Goal: Information Seeking & Learning: Ask a question

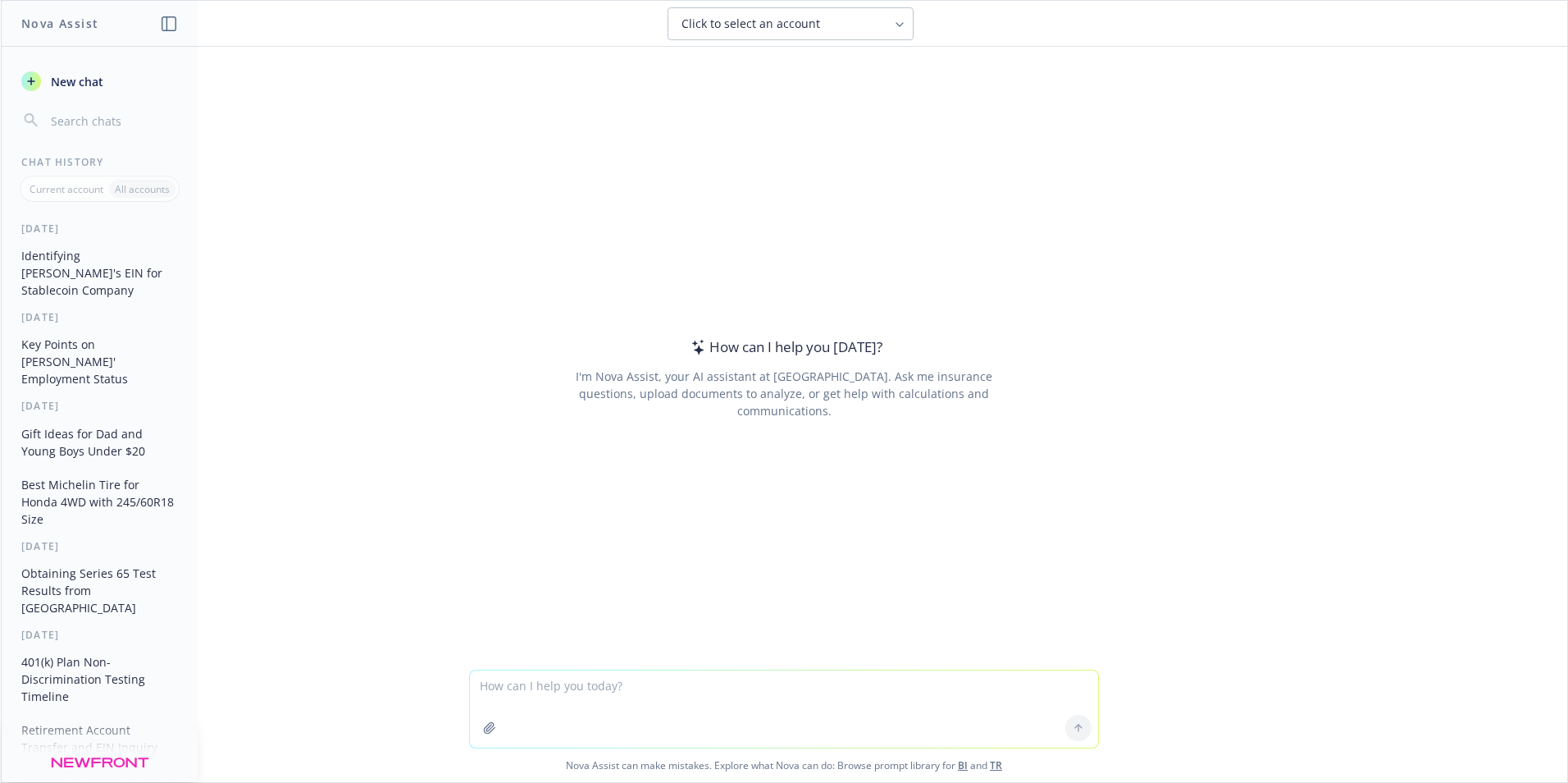
click at [661, 687] on textarea at bounding box center [784, 709] width 628 height 77
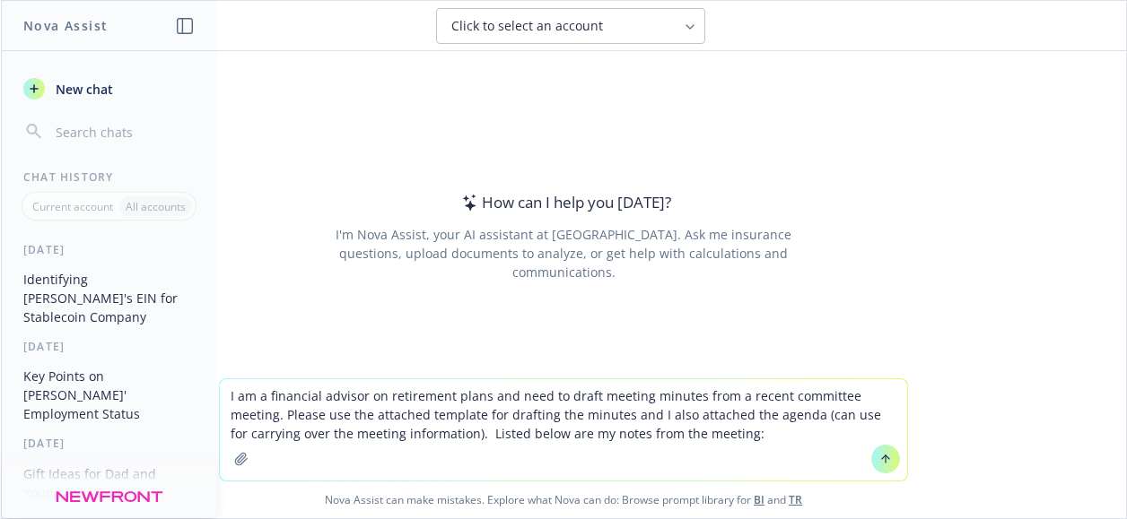
click at [407, 433] on textarea "I am a financial advisor on retirement plans and need to draft meeting minutes …" at bounding box center [563, 429] width 687 height 101
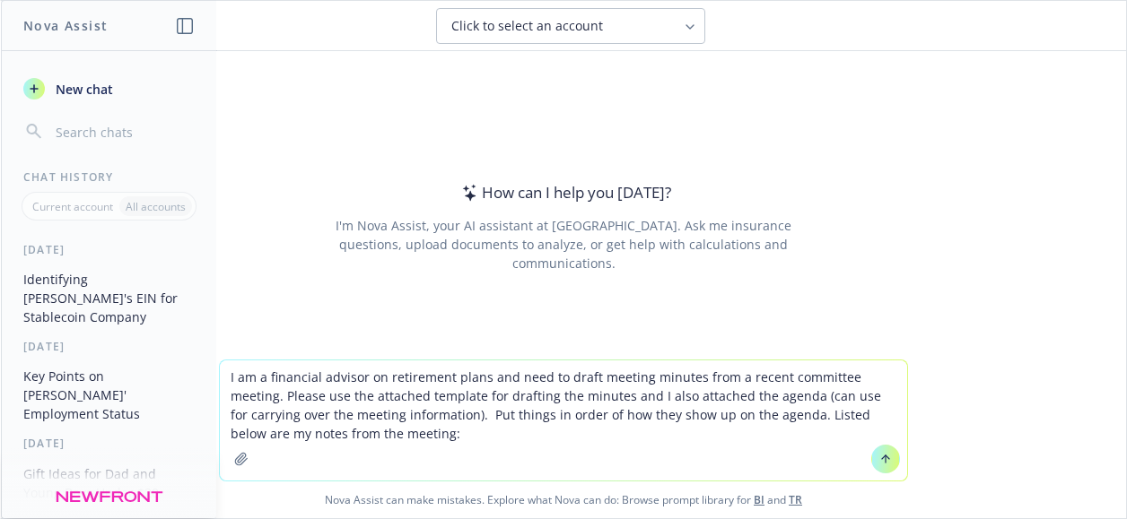
click at [380, 431] on textarea "I am a financial advisor on retirement plans and need to draft meeting minutes …" at bounding box center [563, 421] width 687 height 120
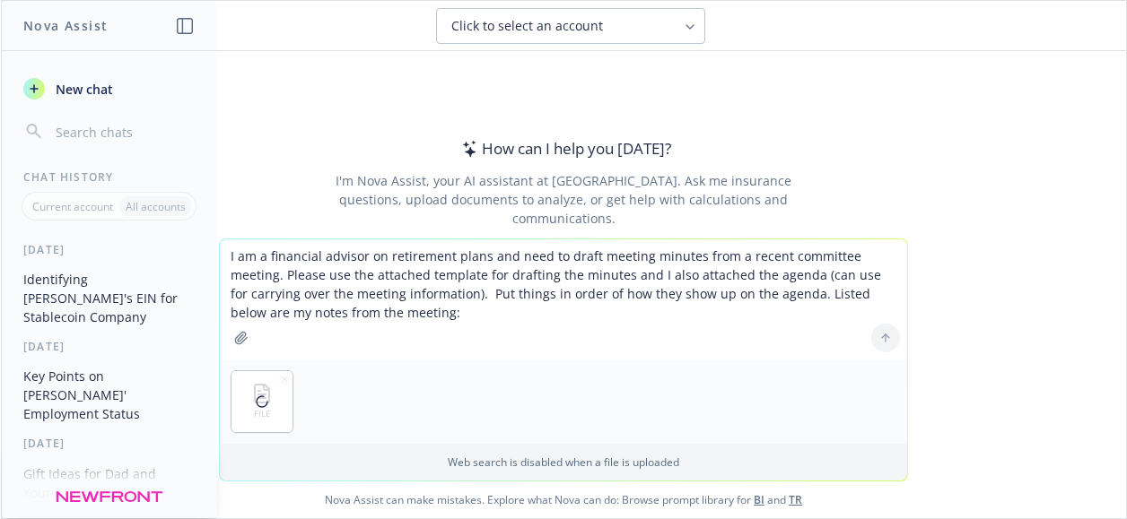
click at [736, 294] on textarea "I am a financial advisor on retirement plans and need to draft meeting minutes …" at bounding box center [563, 299] width 687 height 120
click at [562, 318] on textarea "I am a financial advisor on retirement plans and need to draft meeting minutes …" at bounding box center [563, 299] width 687 height 120
click at [280, 380] on icon "button" at bounding box center [284, 379] width 9 height 9
click at [884, 257] on textarea "I am a financial advisor on retirement plans and need to draft meeting minutes …" at bounding box center [563, 299] width 687 height 120
click at [561, 313] on textarea "I am a financial advisor on retirement plans and need to draft meeting minutes …" at bounding box center [563, 299] width 687 height 120
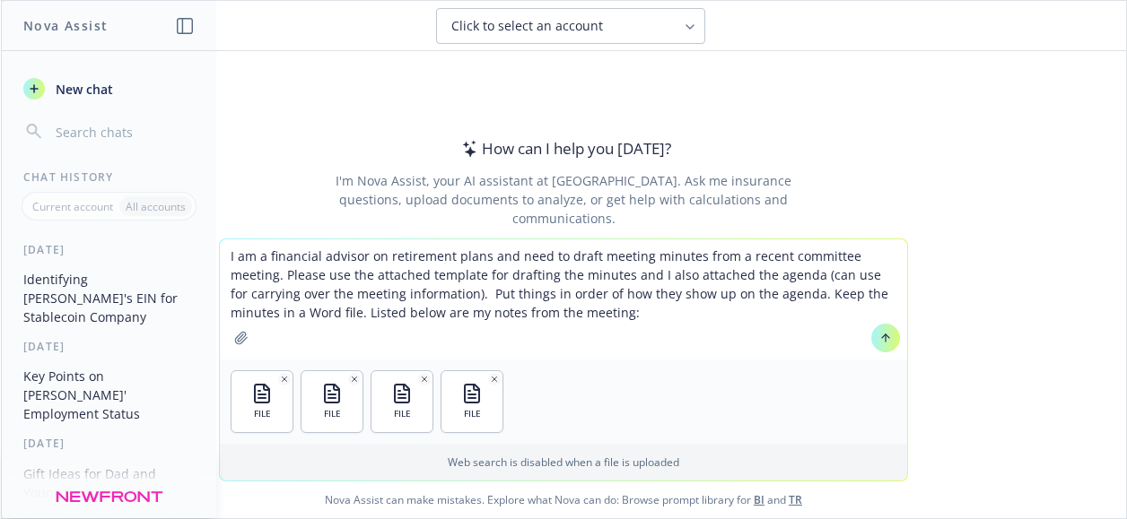
drag, startPoint x: 283, startPoint y: 314, endPoint x: 317, endPoint y: 333, distance: 38.2
click at [289, 313] on textarea "I am a financial advisor on retirement plans and need to draft meeting minutes …" at bounding box center [563, 299] width 687 height 120
click at [283, 311] on textarea "I am a financial advisor on retirement plans and need to draft meeting minutes …" at bounding box center [563, 299] width 687 height 120
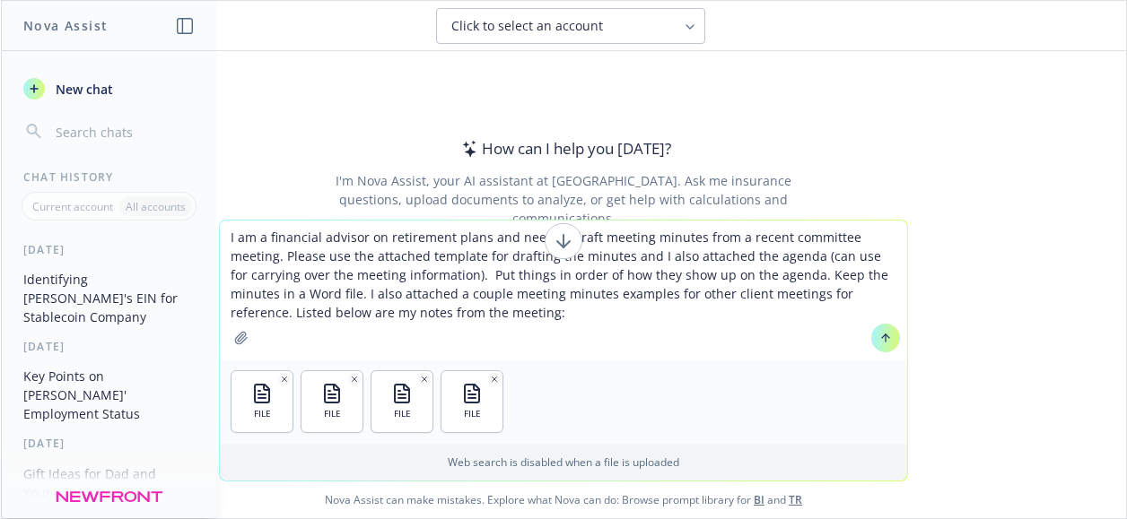
click at [463, 314] on textarea "I am a financial advisor on retirement plans and need to draft meeting minutes …" at bounding box center [563, 290] width 687 height 139
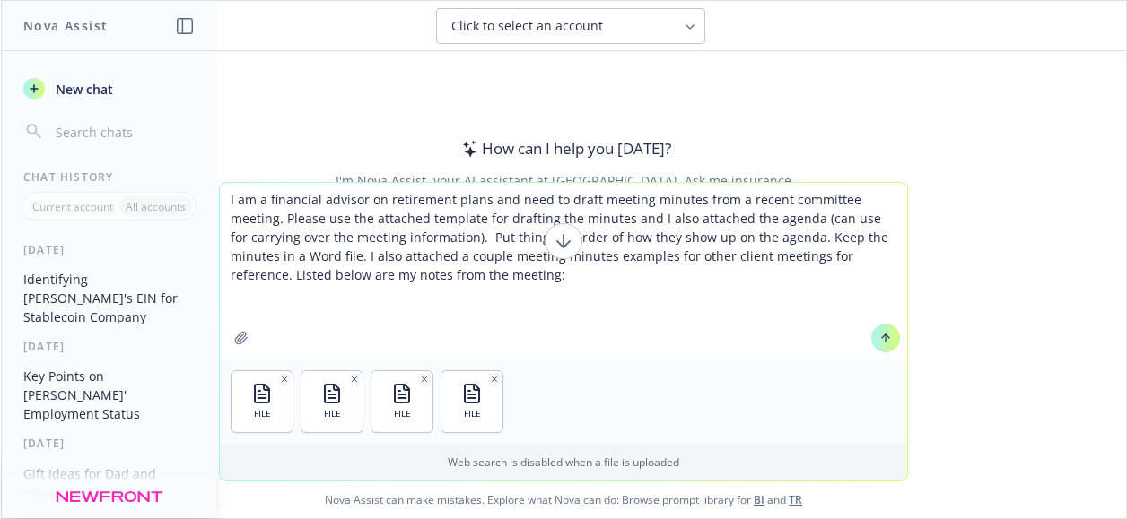
click at [269, 299] on textarea "I am a financial advisor on retirement plans and need to draft meeting minutes …" at bounding box center [563, 271] width 687 height 177
click at [240, 307] on textarea "I am a financial advisor on retirement plans and need to draft meeting minutes …" at bounding box center [563, 271] width 687 height 177
paste textarea "Notes from the 9/30 RPR: • Everyone in attendance • Minutes approved • Fee benc…"
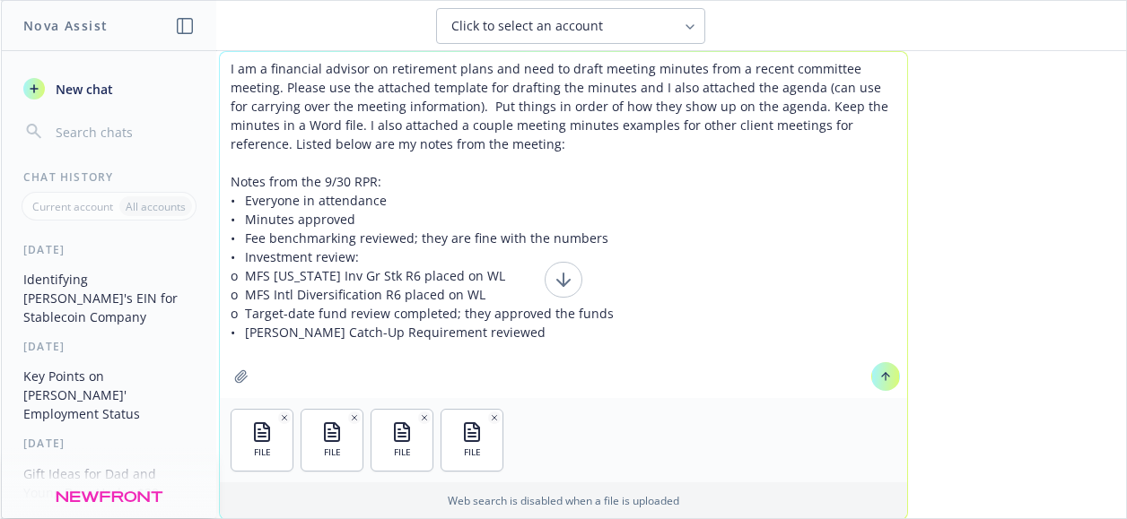
click at [235, 277] on textarea "I am a financial advisor on retirement plans and need to draft meeting minutes …" at bounding box center [563, 225] width 687 height 346
type textarea "I am a financial advisor on retirement plans and need to draft meeting minutes …"
click at [239, 274] on textarea "I am a financial advisor on retirement plans and need to draft meeting minutes …" at bounding box center [563, 225] width 687 height 346
click at [879, 372] on icon at bounding box center [885, 376] width 13 height 13
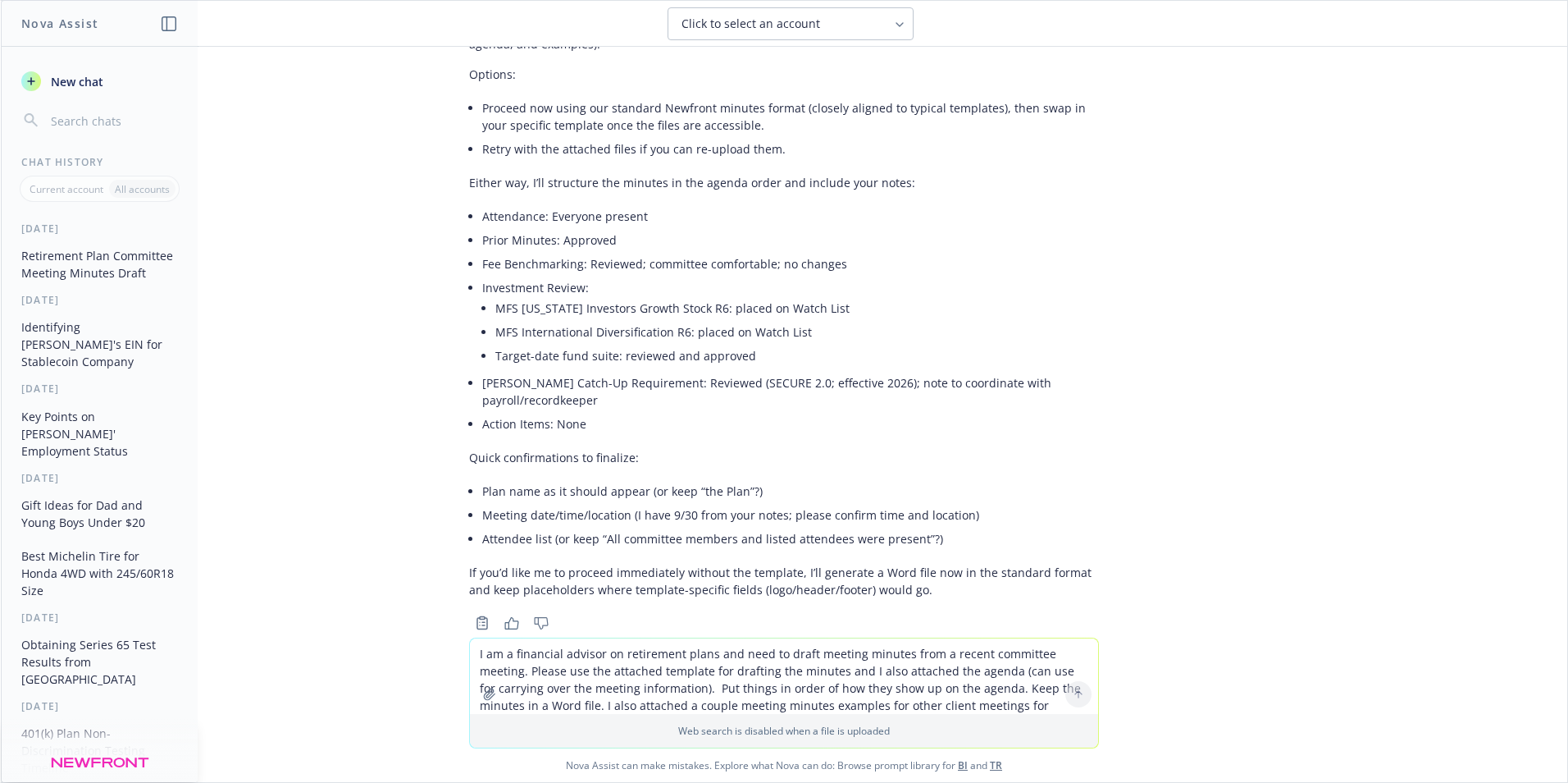
scroll to position [381, 0]
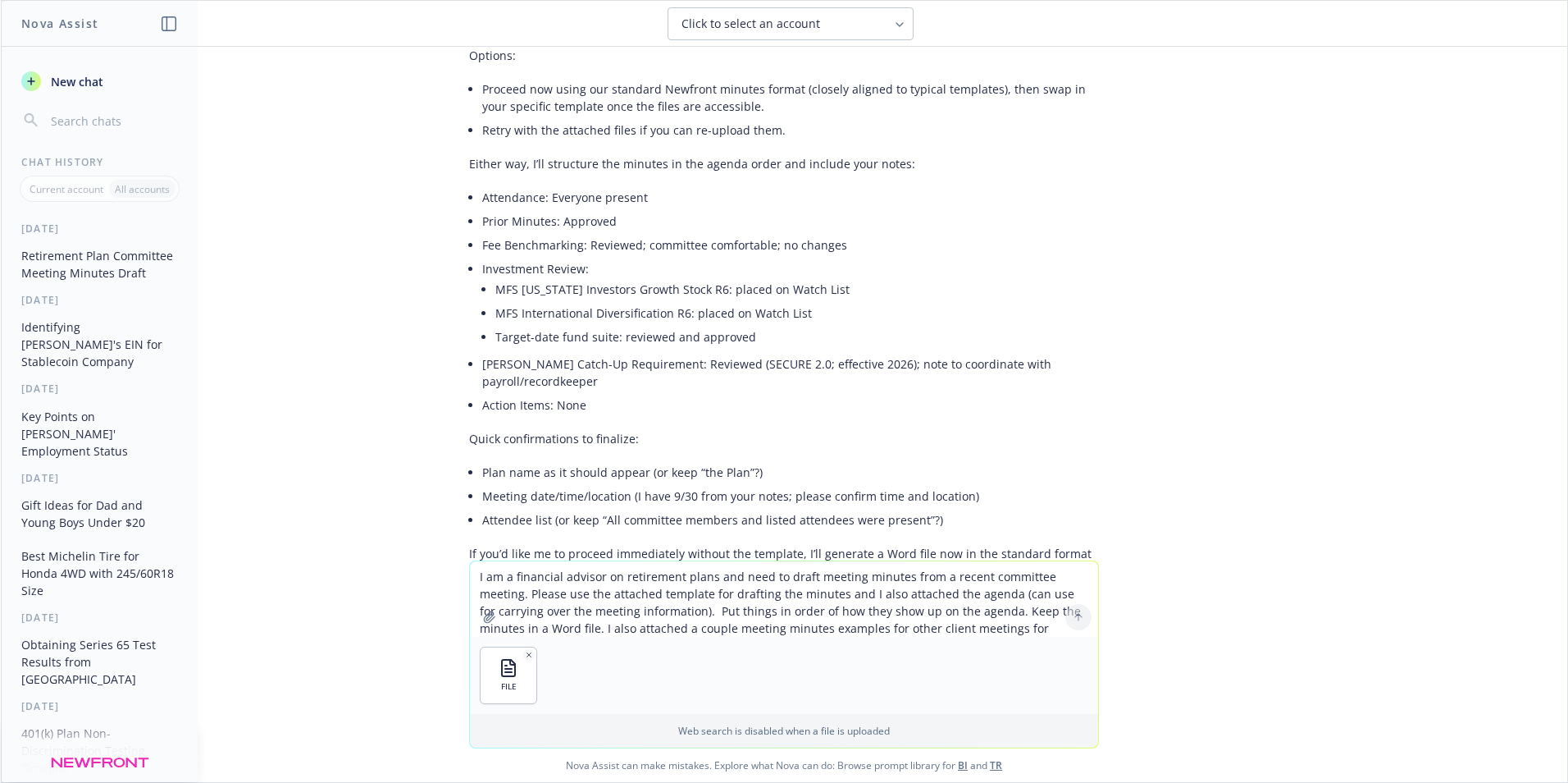
click at [482, 577] on textarea "I am a financial advisor on retirement plans and need to draft meeting minutes …" at bounding box center [784, 599] width 628 height 76
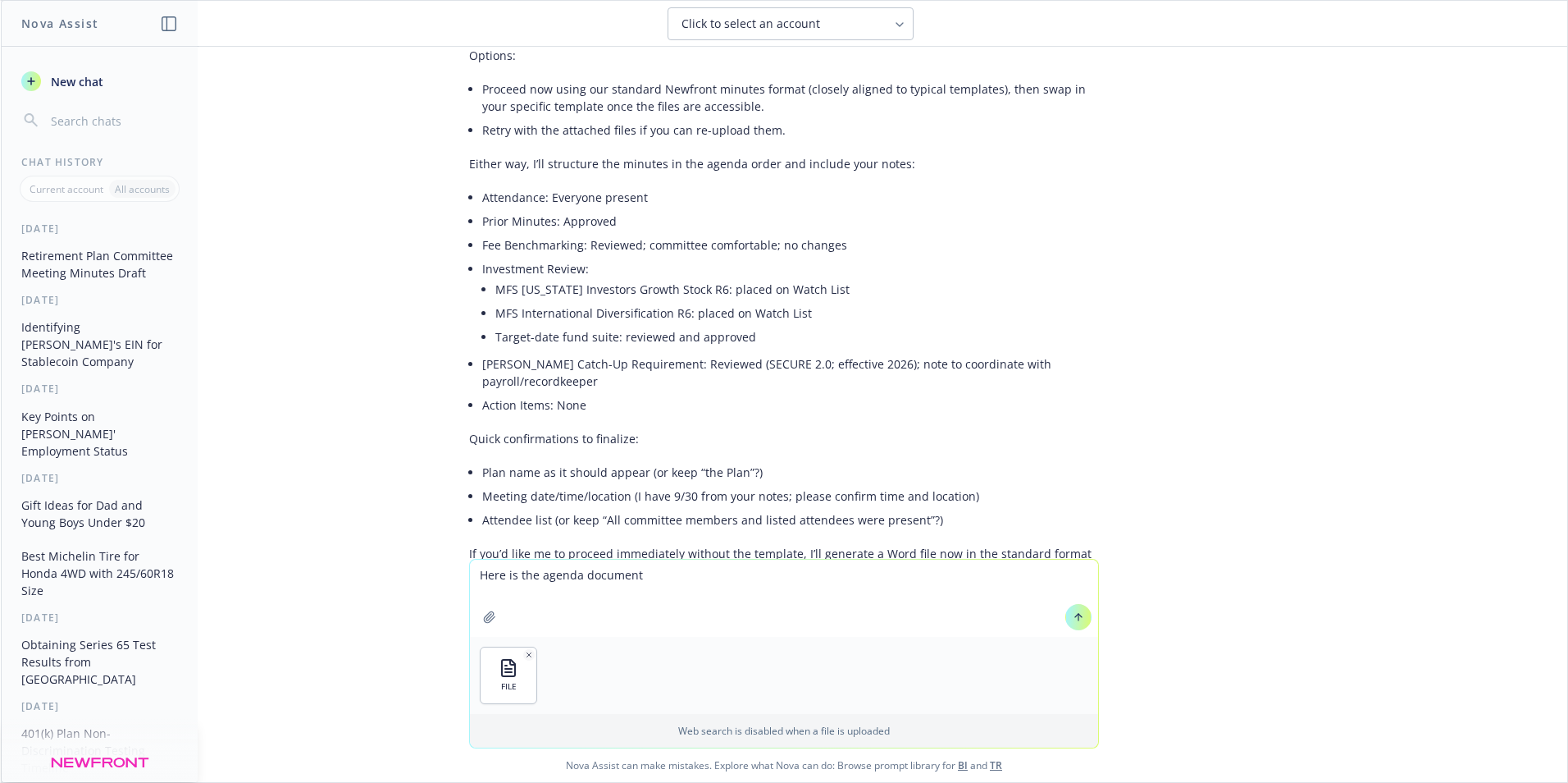
type textarea "Here is the agenda document:"
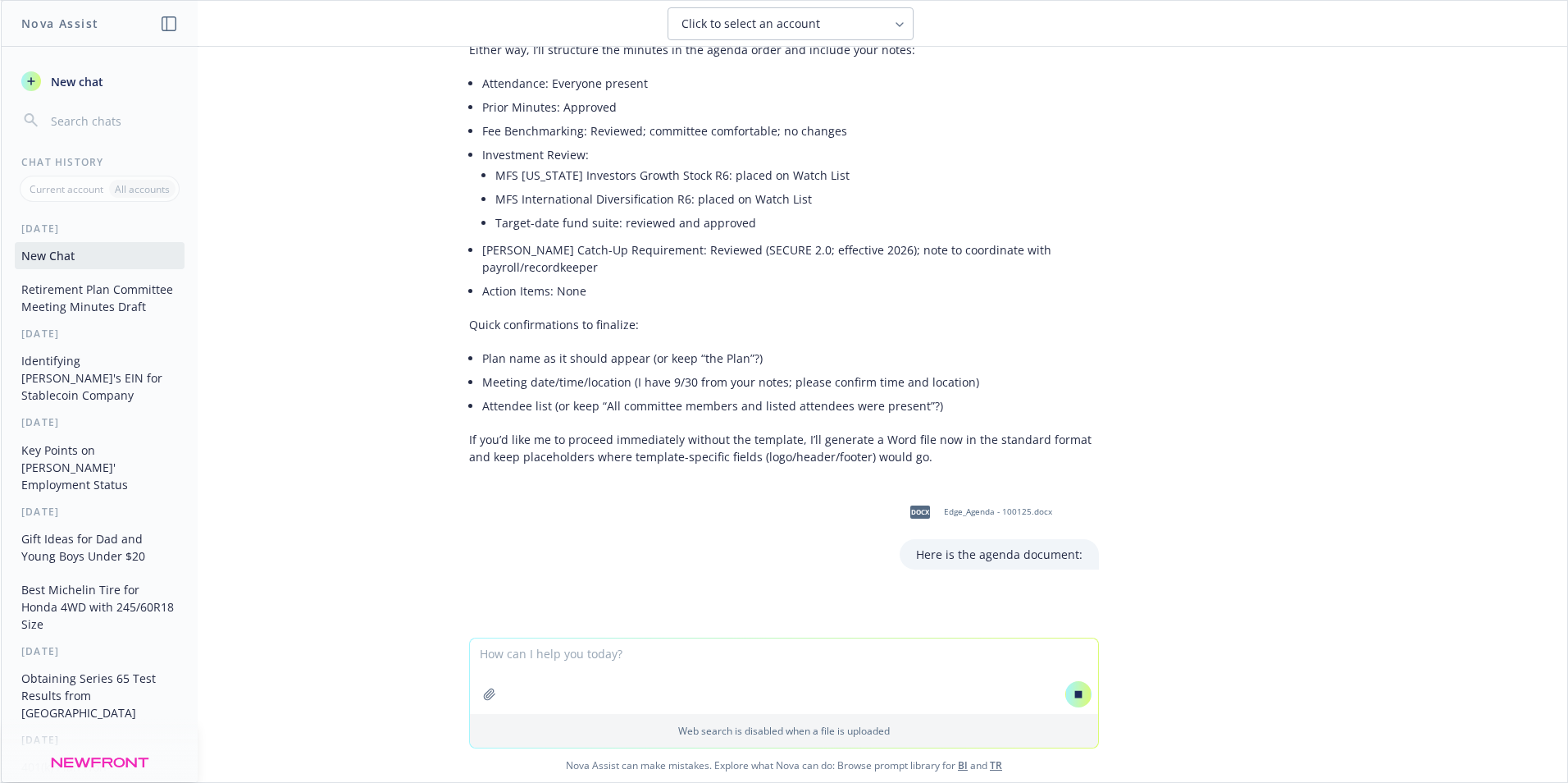
scroll to position [505, 0]
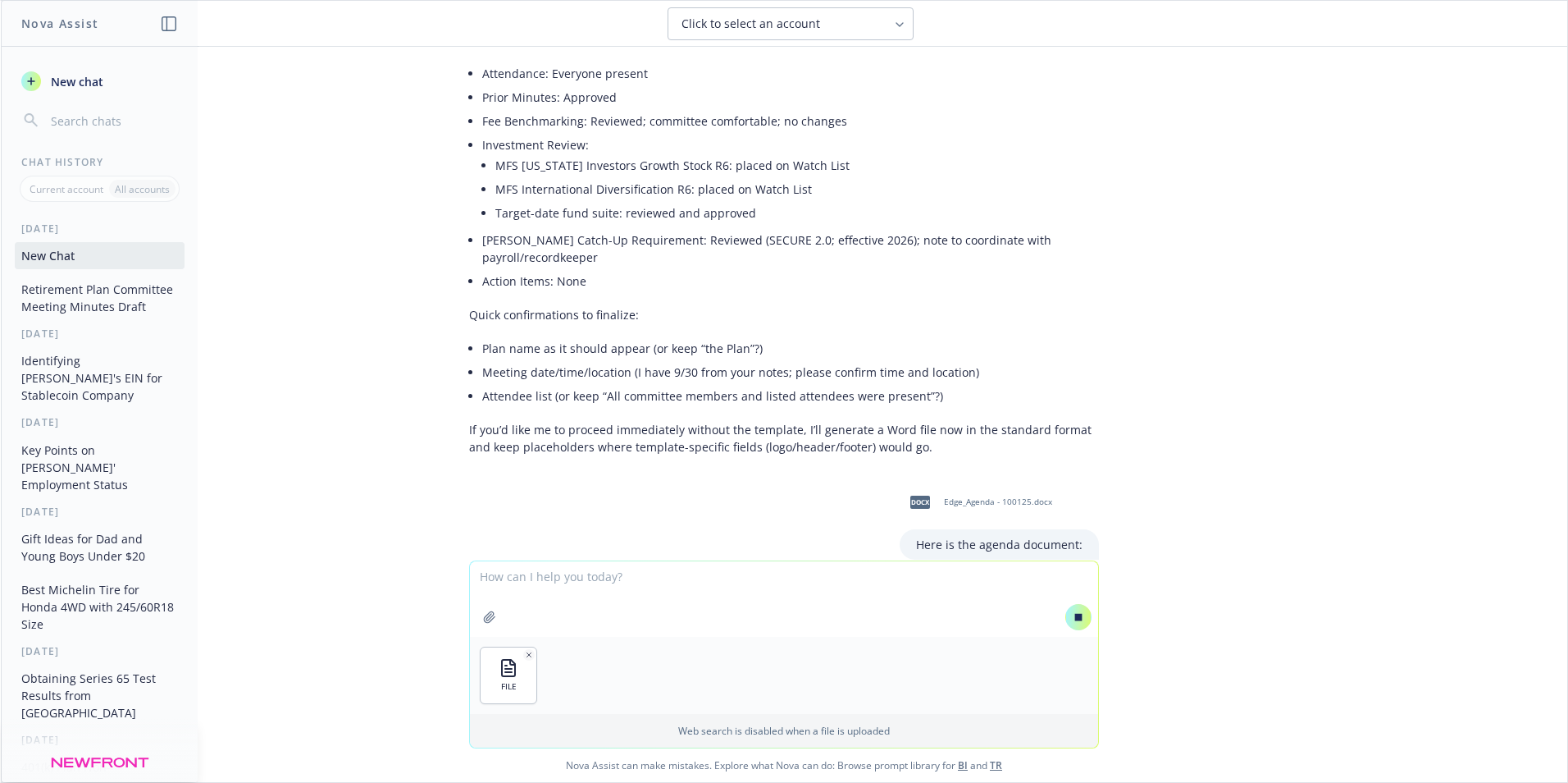
click at [495, 577] on textarea at bounding box center [784, 599] width 628 height 76
click at [709, 581] on textarea "Here is the minutes template" at bounding box center [784, 598] width 628 height 77
type textarea "Here is the minutes template"
click at [1075, 617] on icon at bounding box center [1079, 617] width 7 height 7
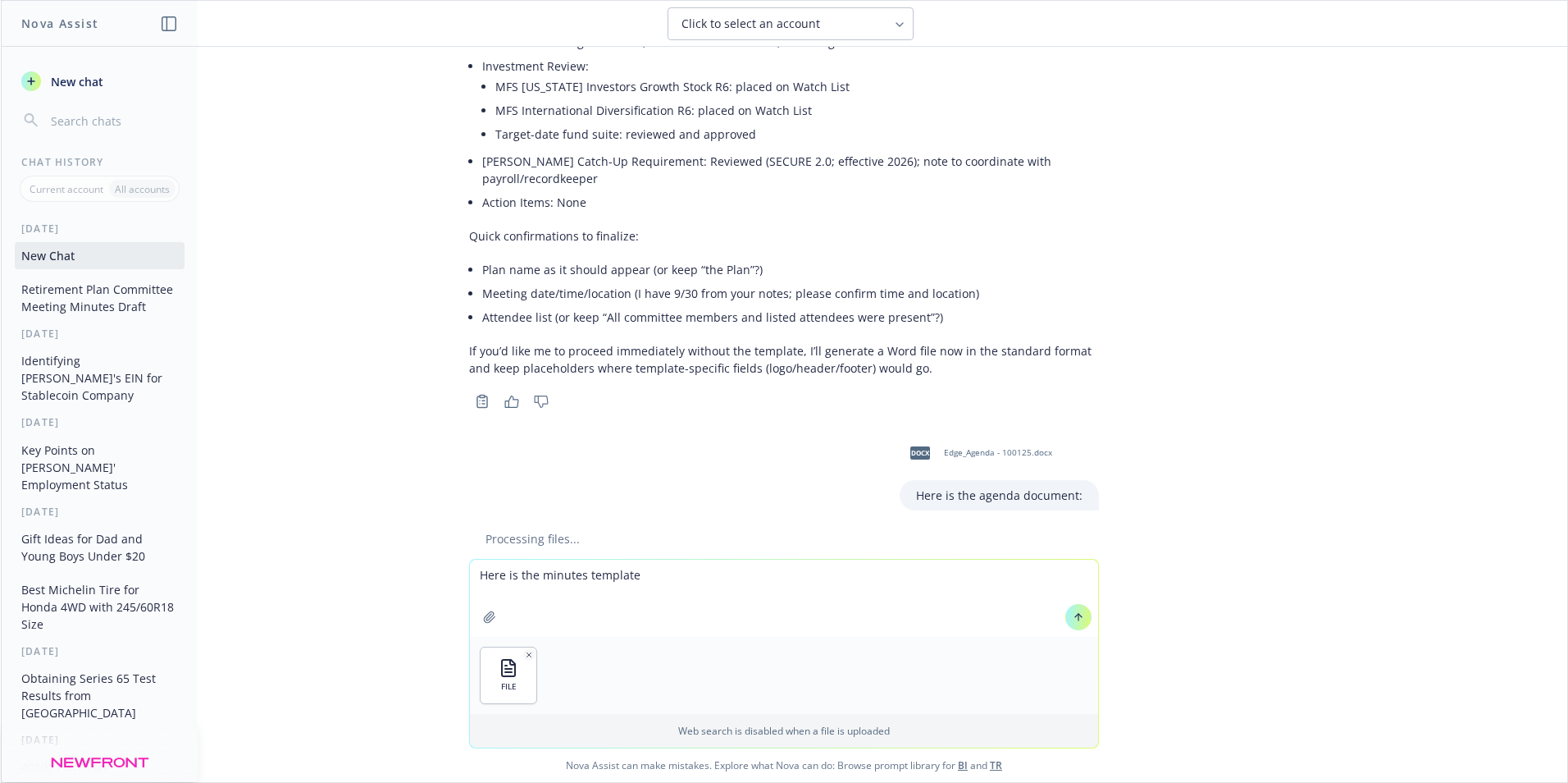
scroll to position [649, 0]
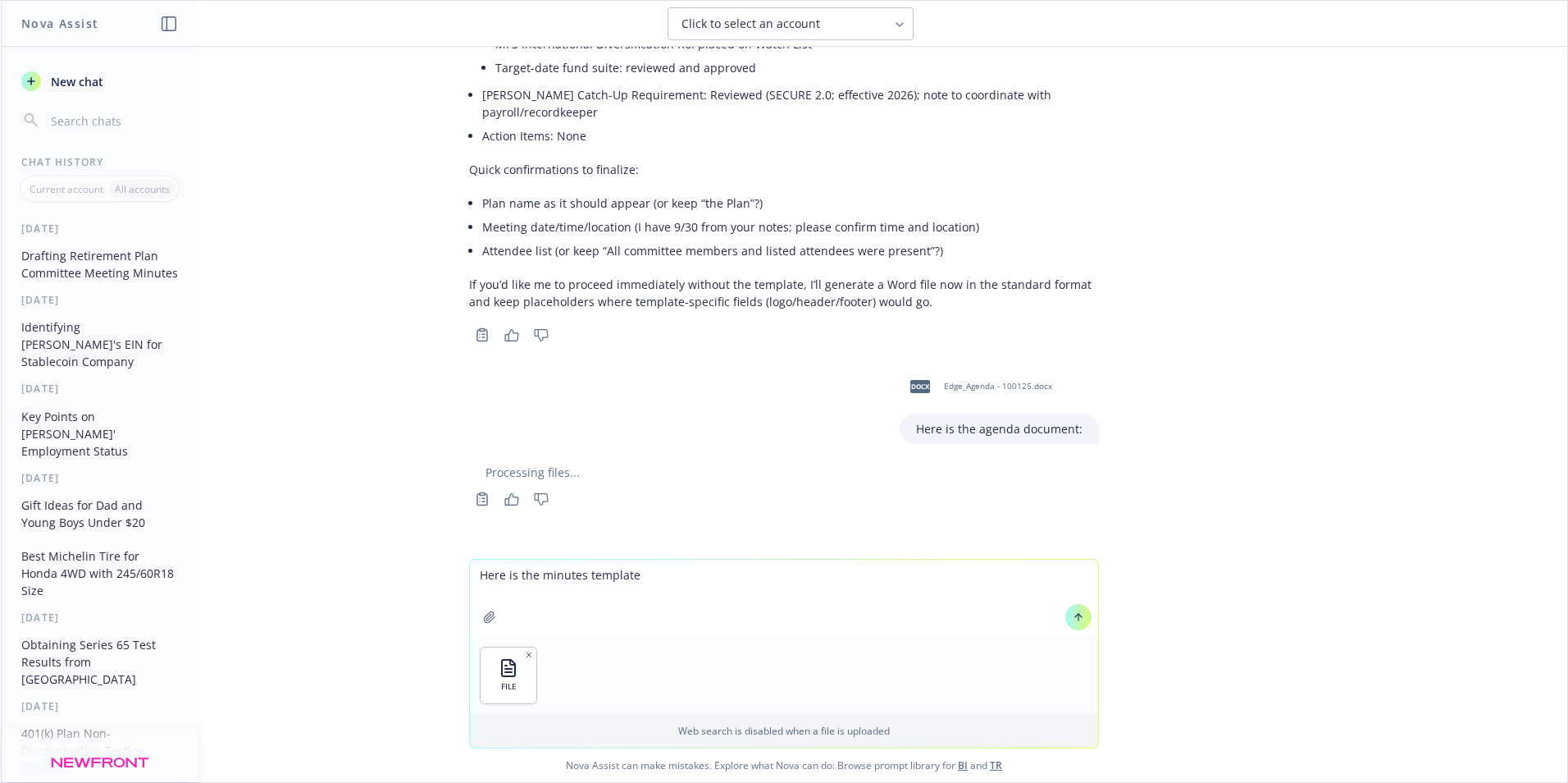
click at [641, 578] on textarea "Here is the minutes template" at bounding box center [784, 598] width 628 height 77
click at [1072, 617] on icon at bounding box center [1078, 617] width 12 height 12
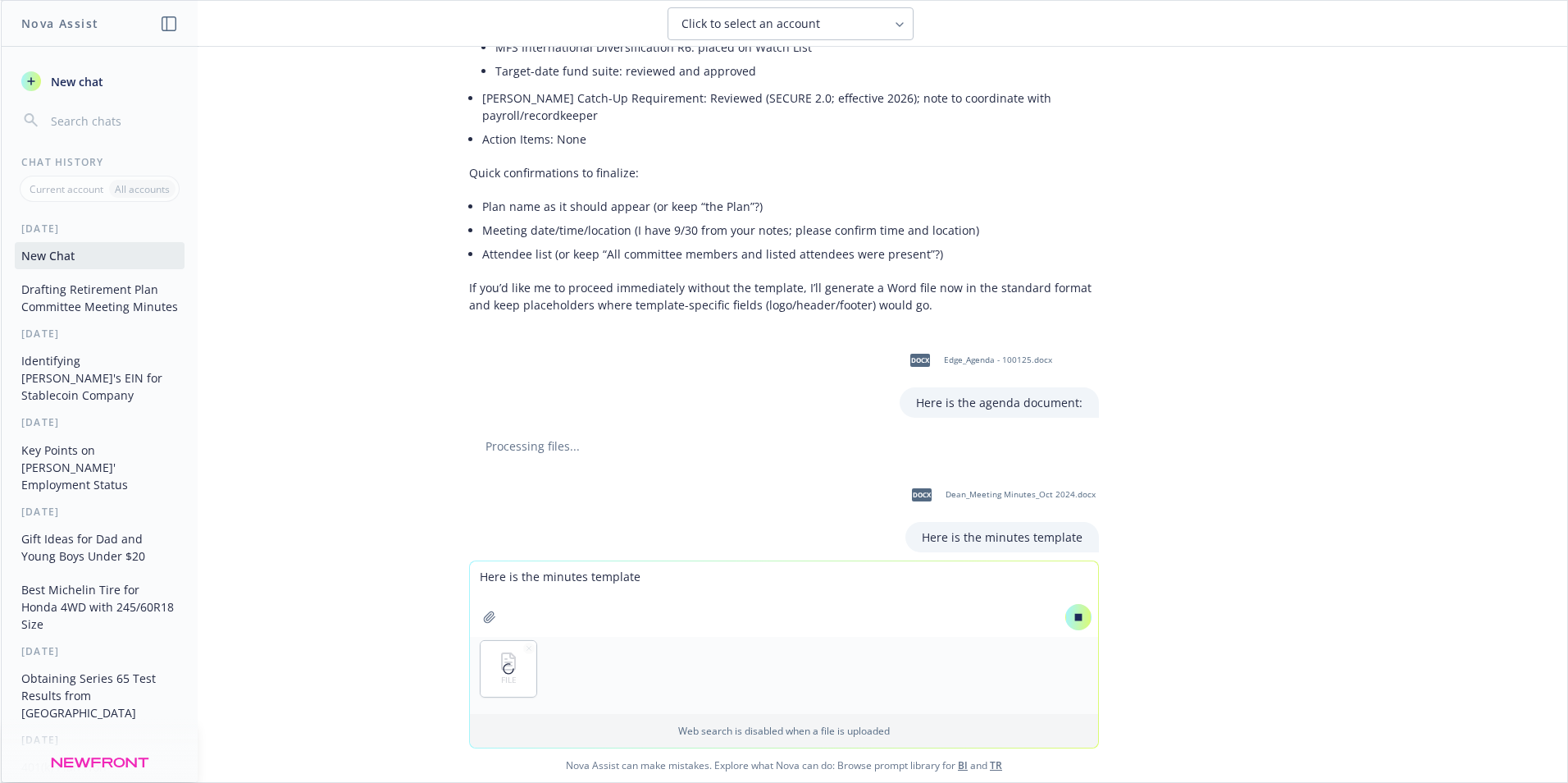
scroll to position [669, 0]
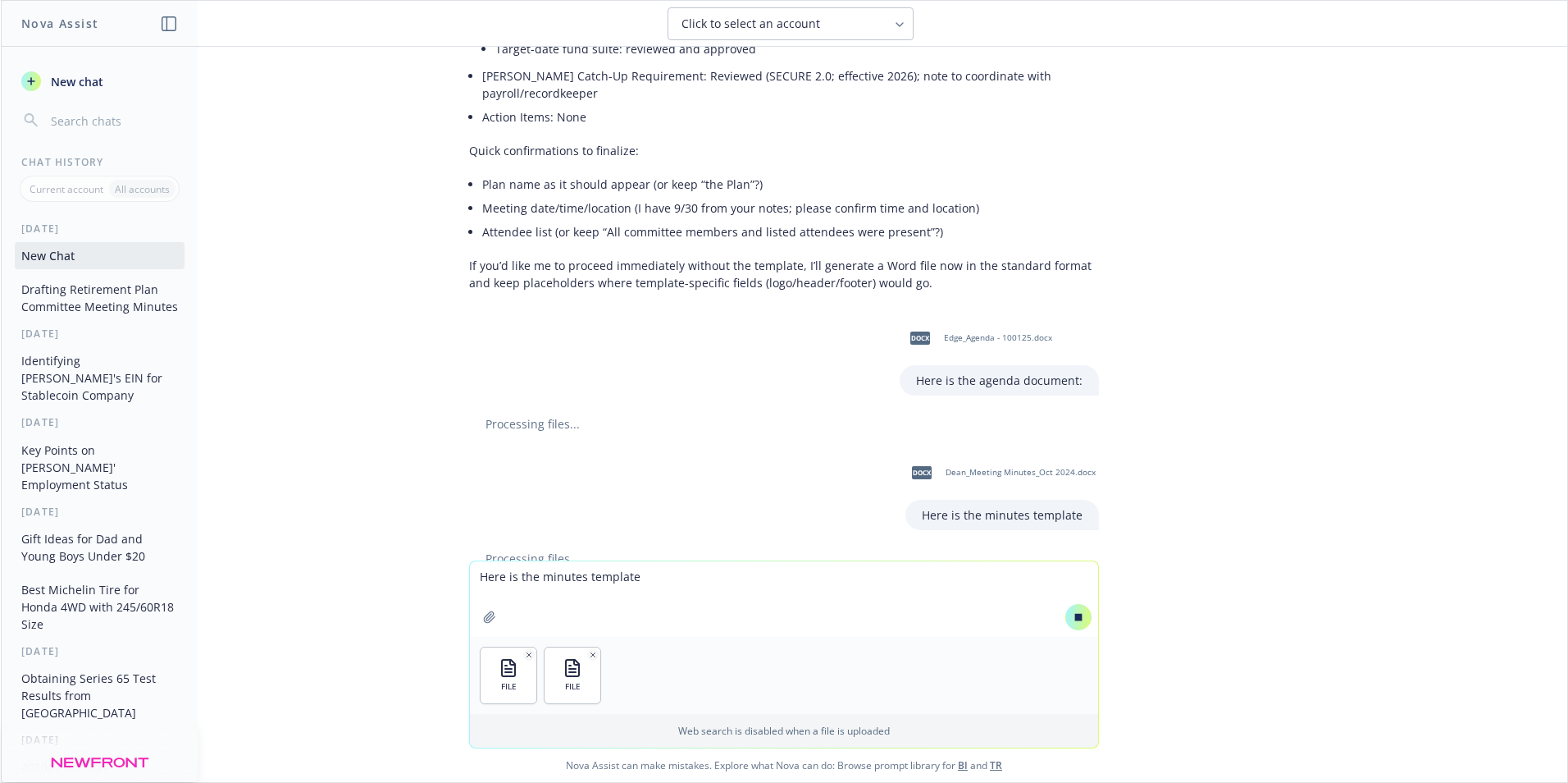
click at [505, 573] on textarea "Here is the minutes template" at bounding box center [784, 599] width 628 height 76
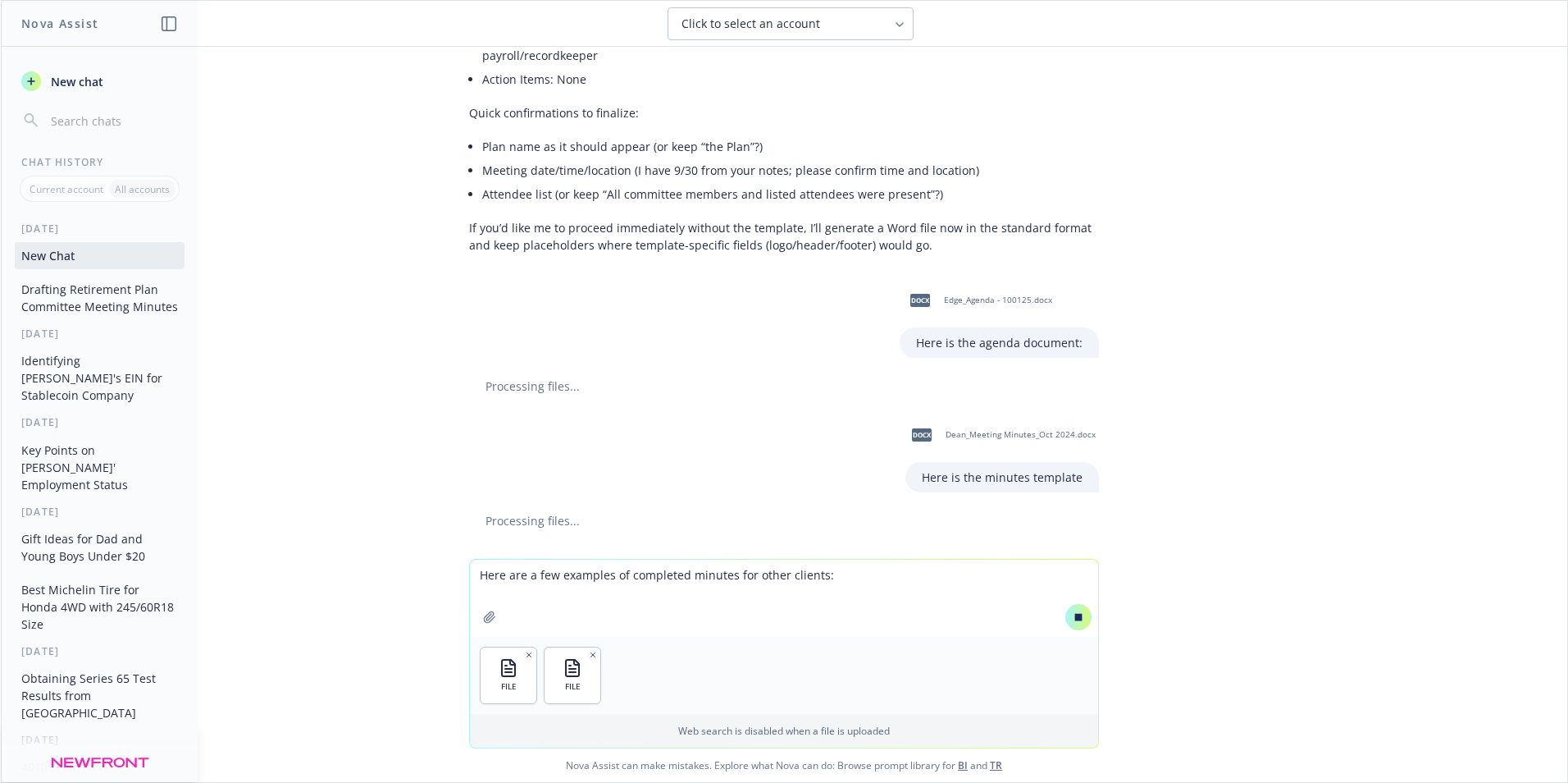
scroll to position [725, 0]
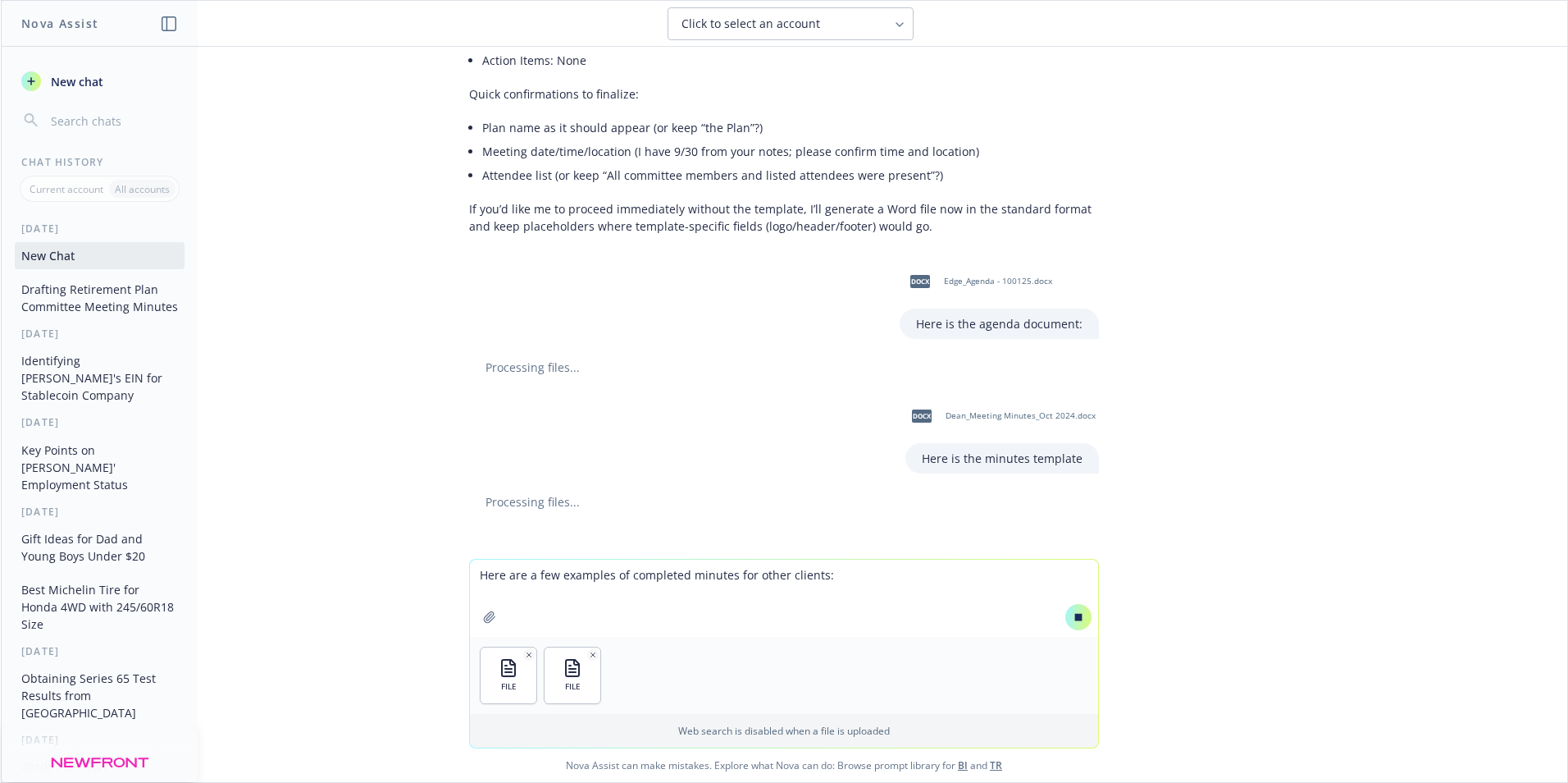
type textarea "Here are a few examples of completed minutes for other clients:"
click at [1075, 614] on icon at bounding box center [1079, 617] width 7 height 7
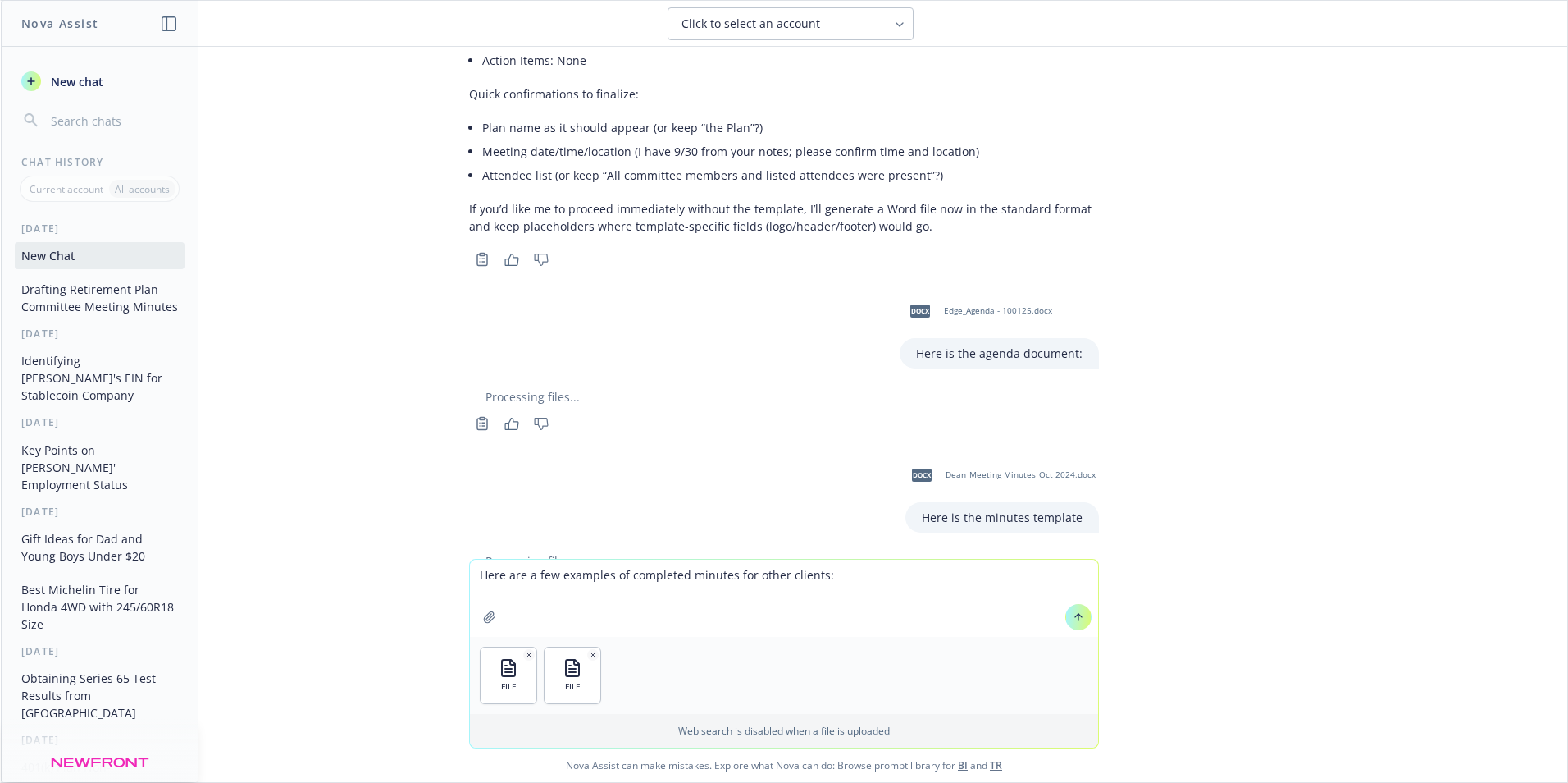
scroll to position [814, 0]
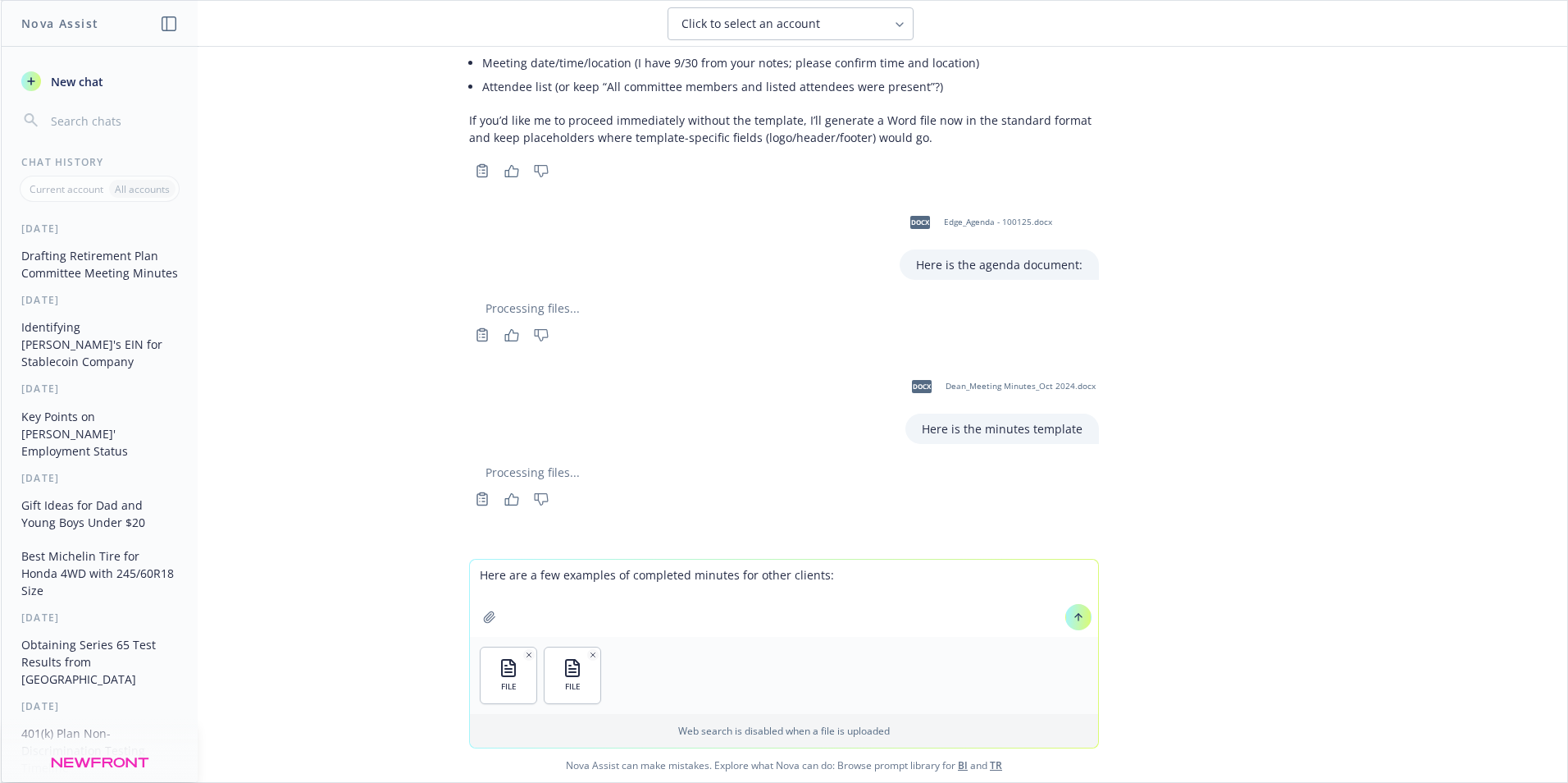
click at [1072, 617] on icon at bounding box center [1078, 617] width 12 height 12
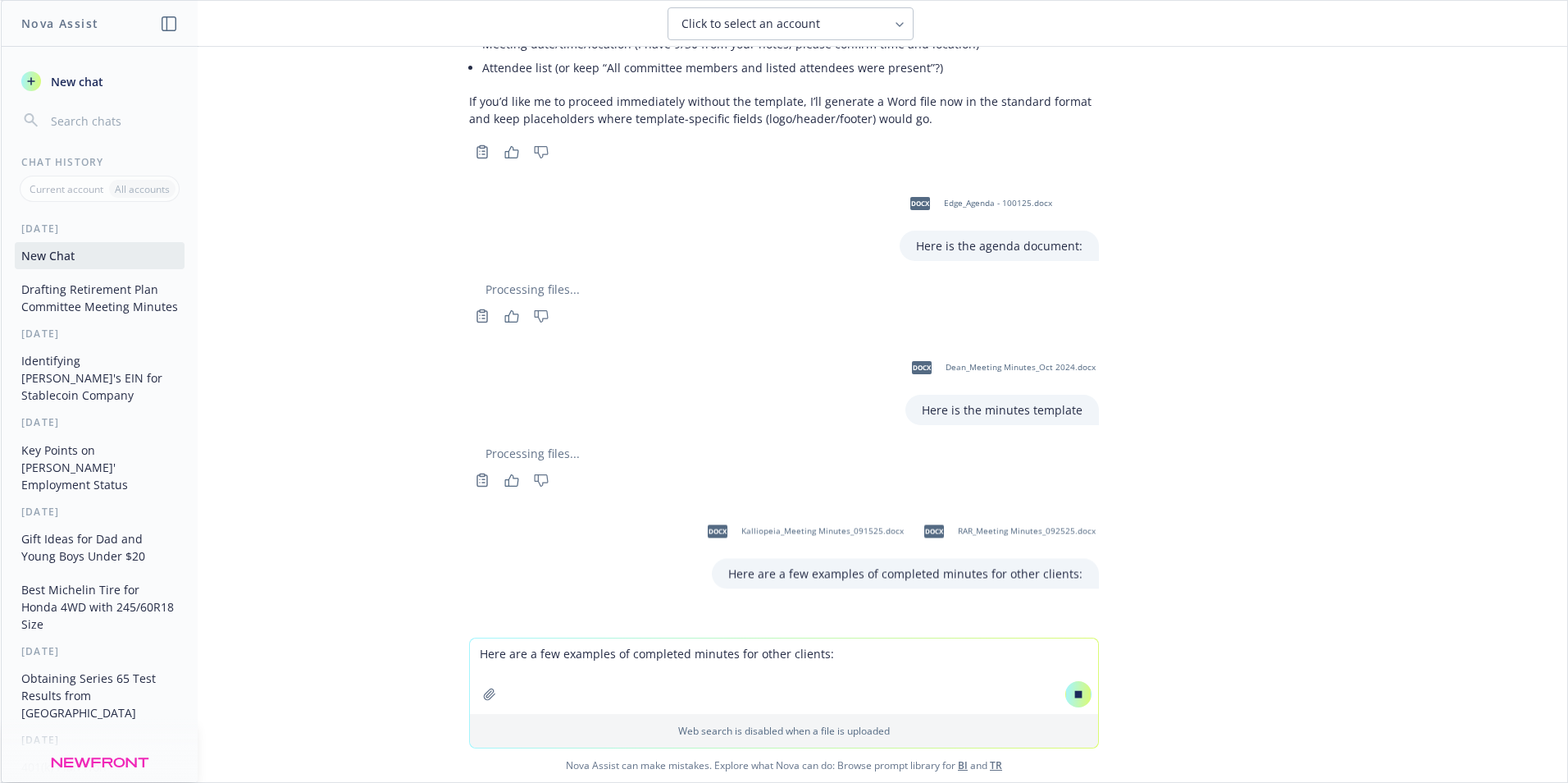
scroll to position [764, 0]
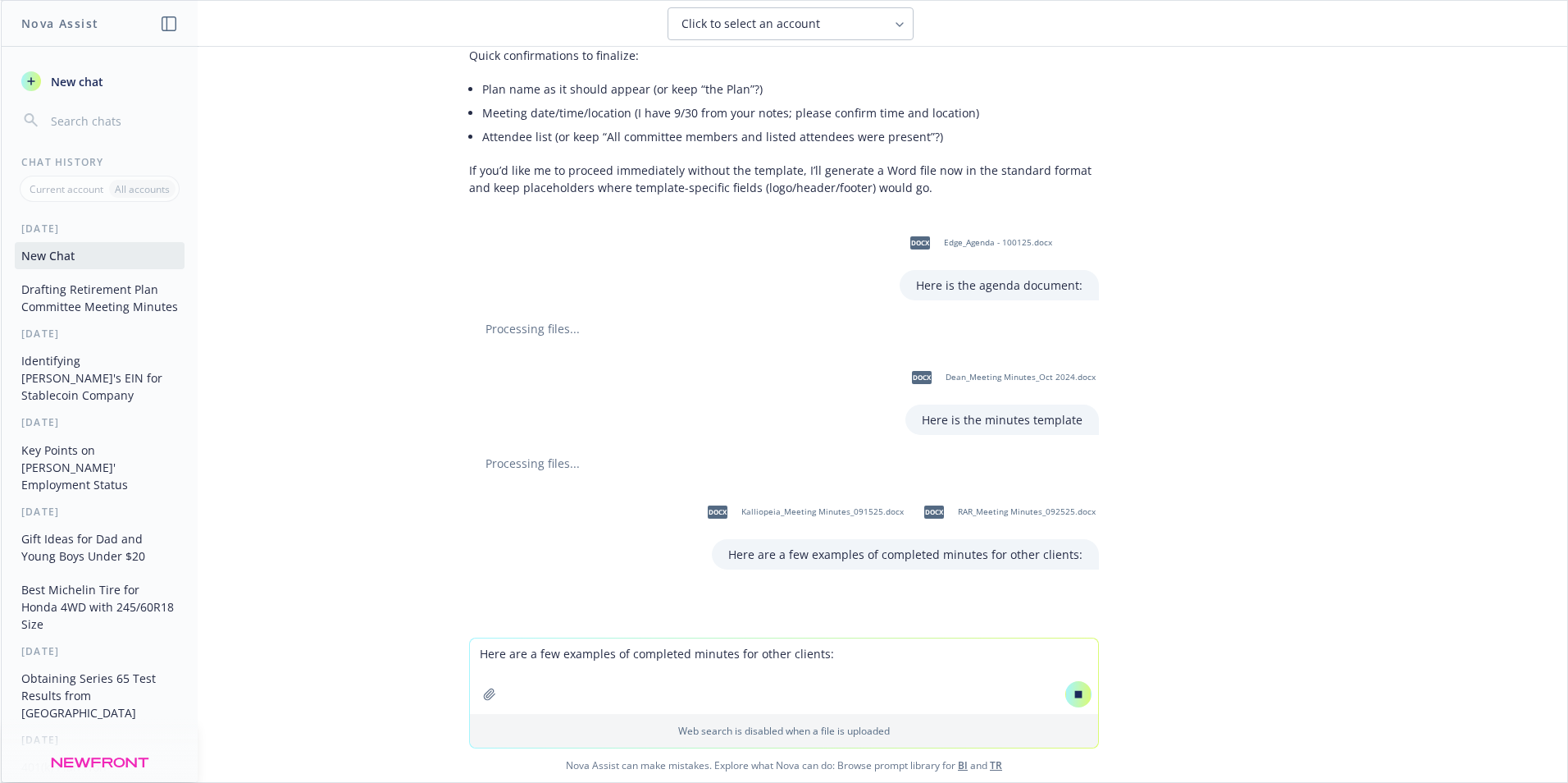
click at [567, 651] on textarea "Here are a few examples of completed minutes for other clients:" at bounding box center [784, 676] width 628 height 76
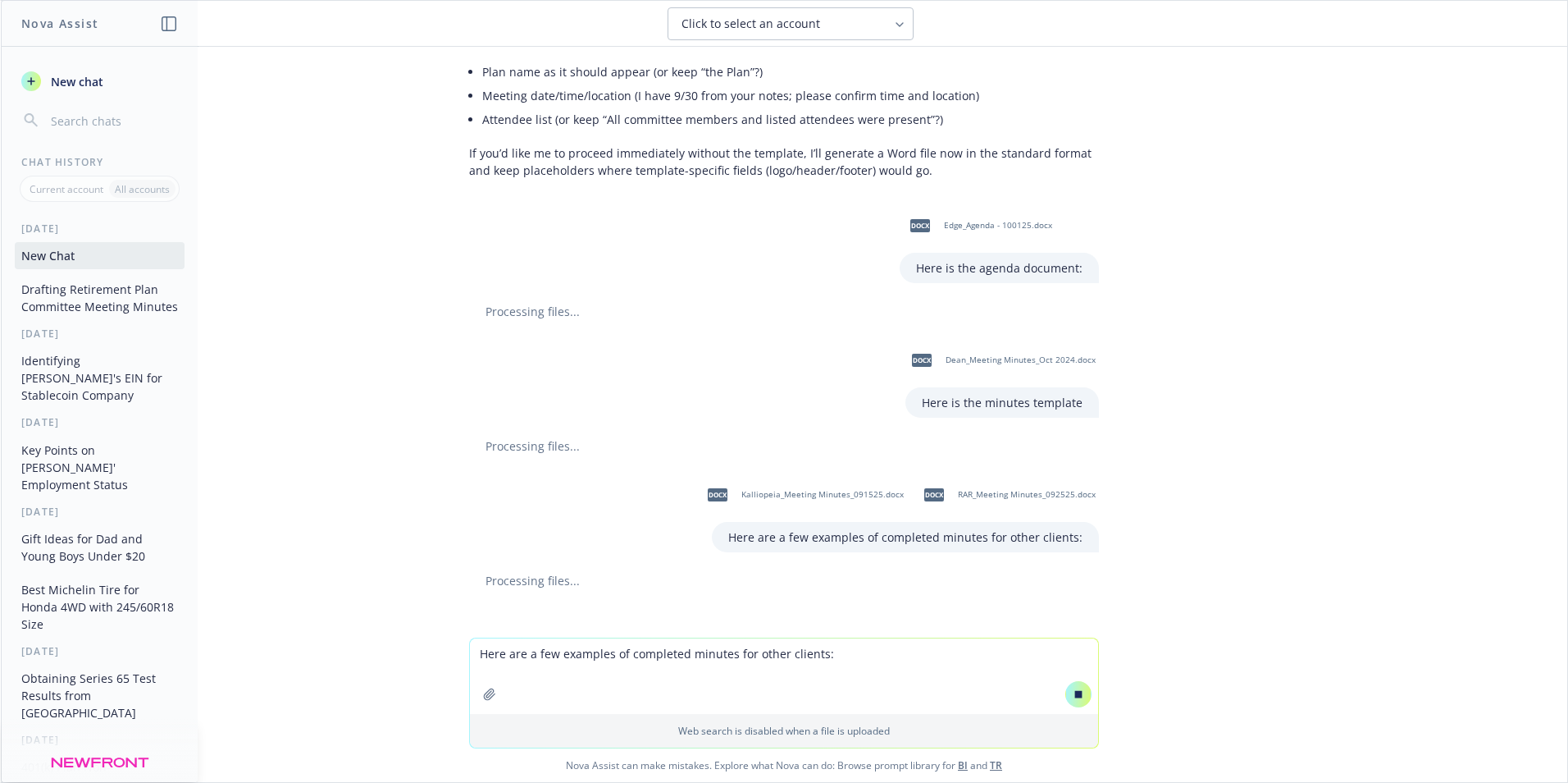
scroll to position [832, 0]
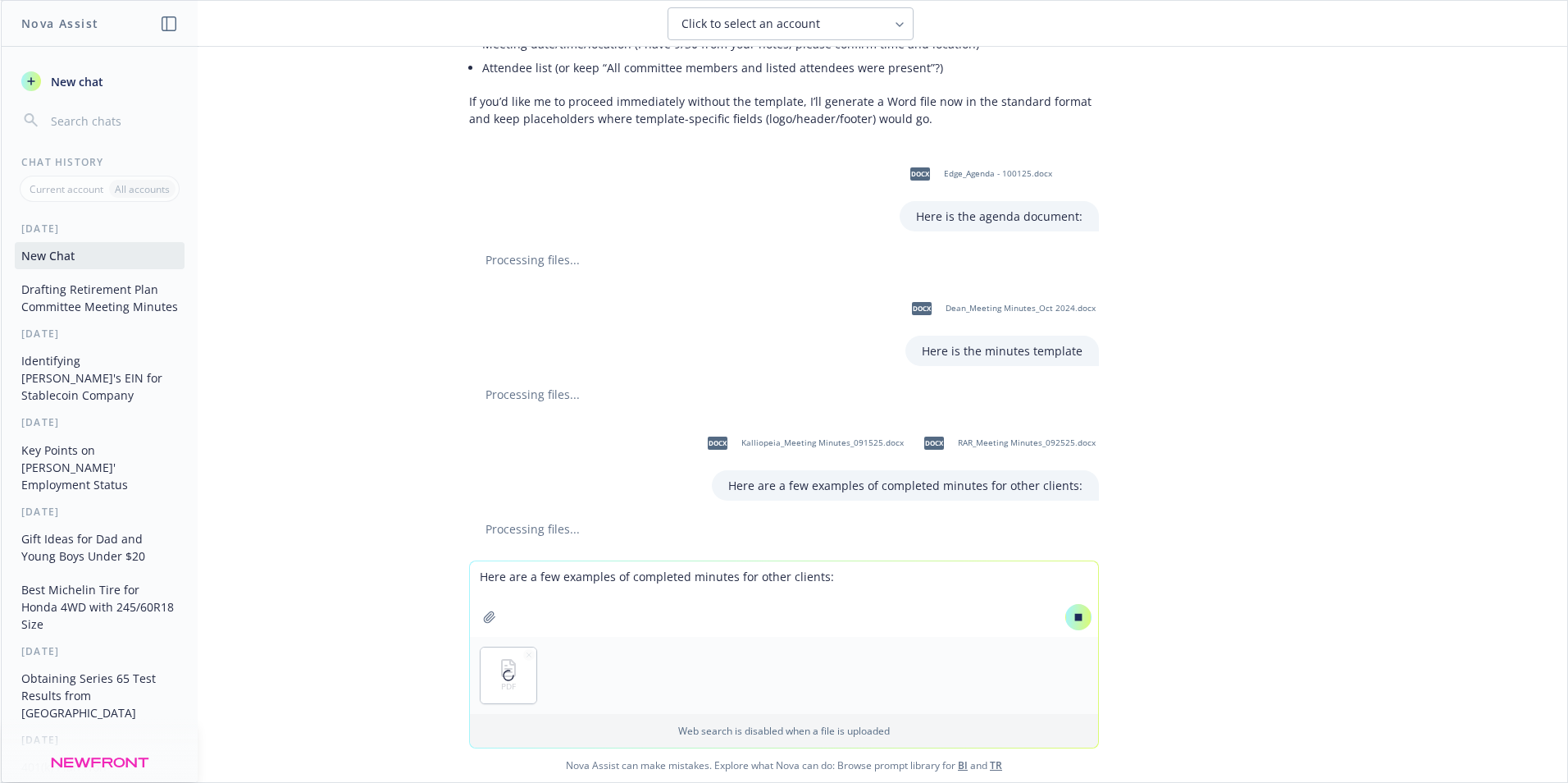
click at [521, 577] on textarea "Here are a few examples of completed minutes for other clients:" at bounding box center [784, 599] width 628 height 76
type textarea "Here is the deck we covered with the agenda for this client:"
click at [1072, 617] on icon at bounding box center [1078, 617] width 12 height 12
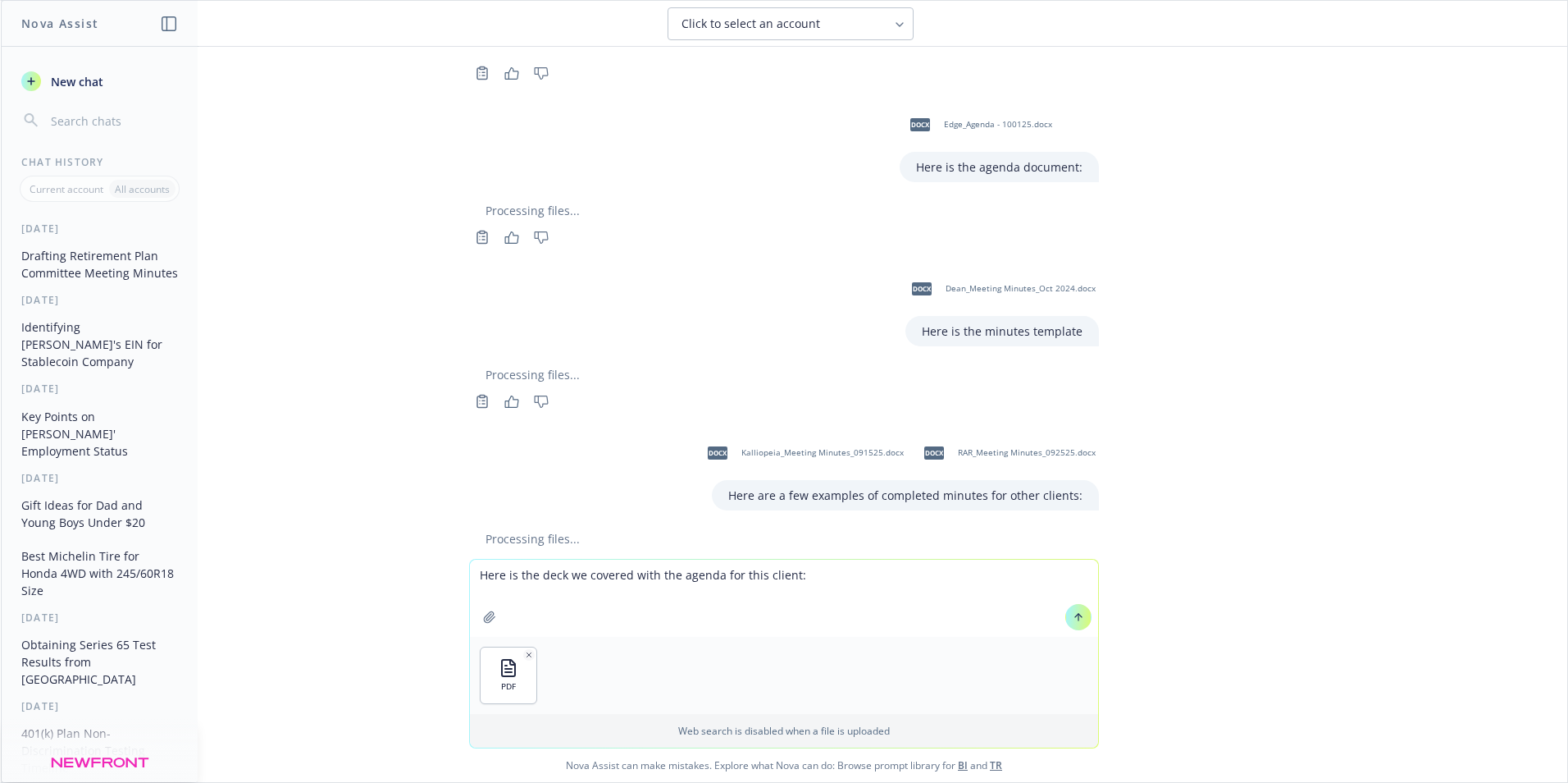
scroll to position [978, 0]
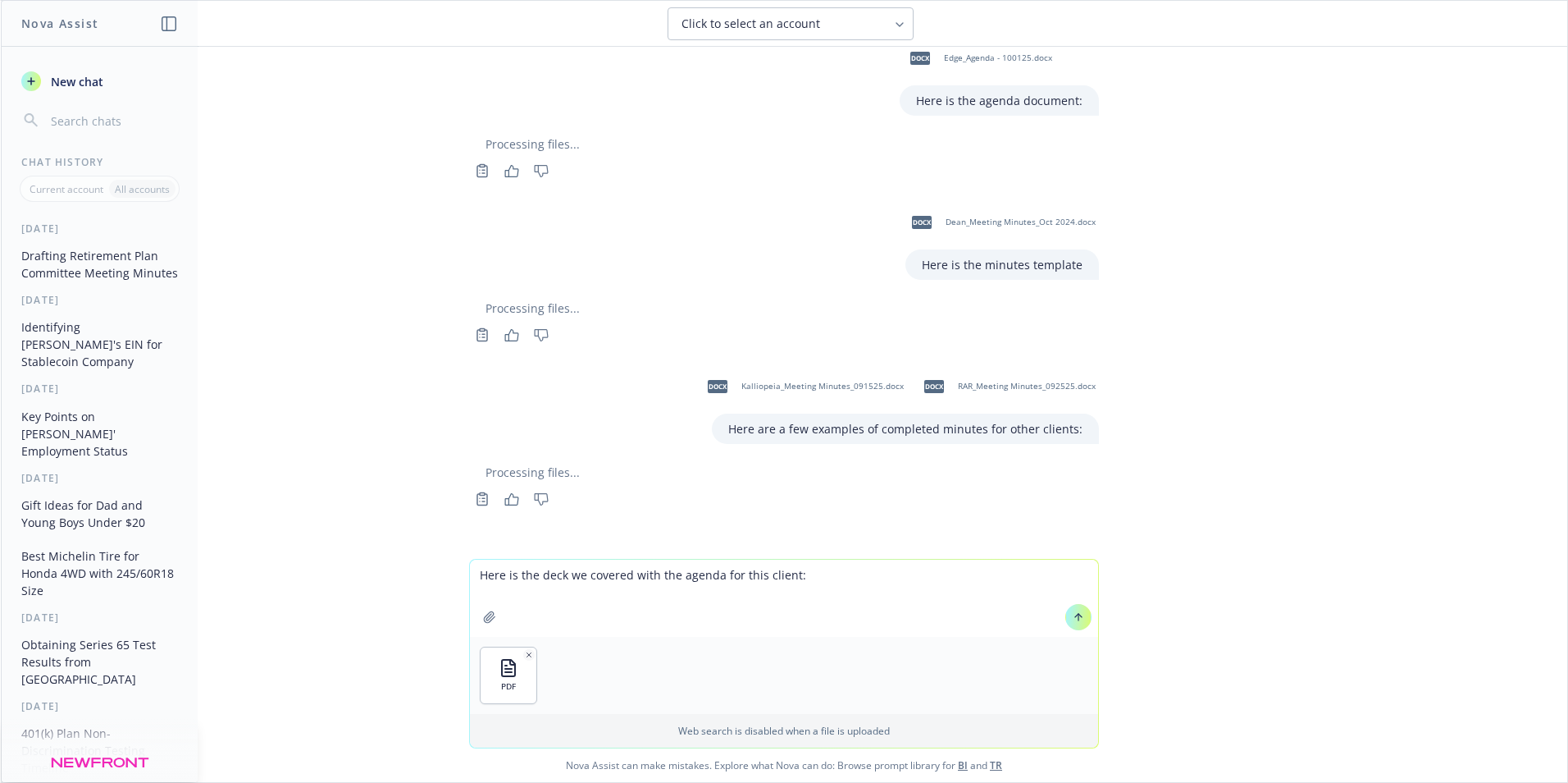
click at [1072, 617] on icon at bounding box center [1078, 617] width 12 height 12
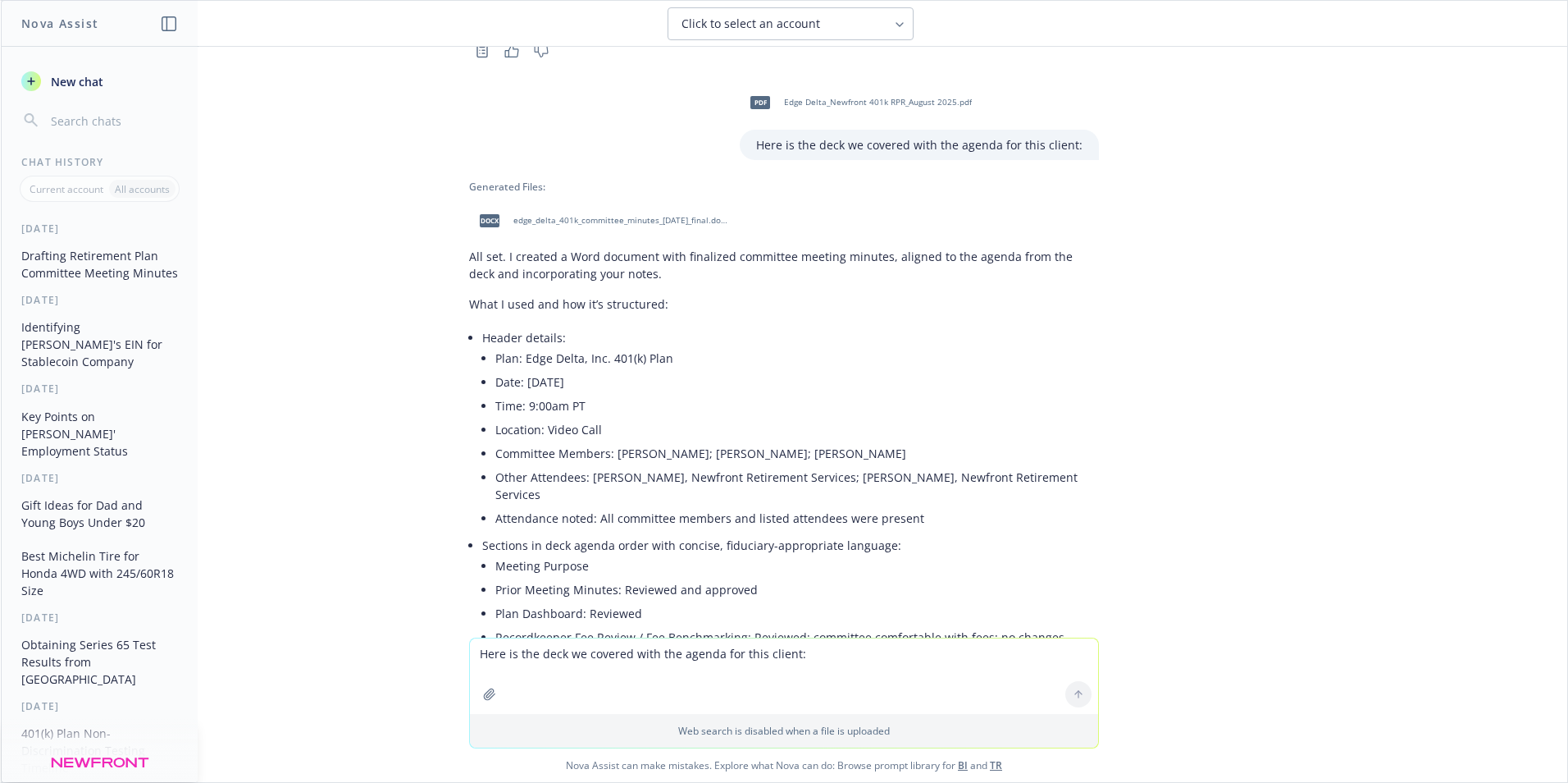
scroll to position [1374, 0]
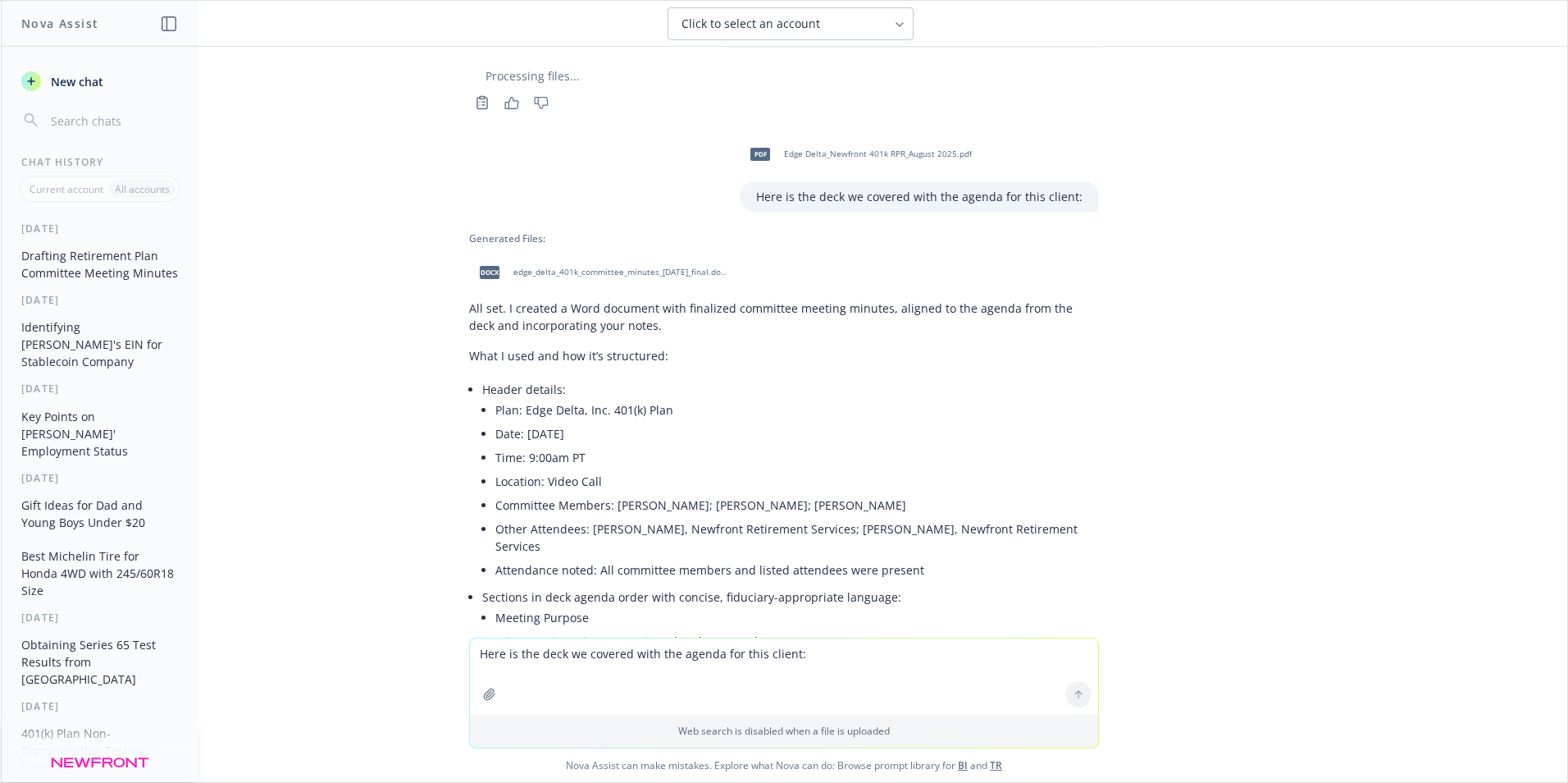
click at [595, 267] on span "edge_delta_401k_committee_minutes_[DATE]_final.docx" at bounding box center [621, 273] width 215 height 11
click at [170, 27] on icon "button" at bounding box center [169, 24] width 15 height 15
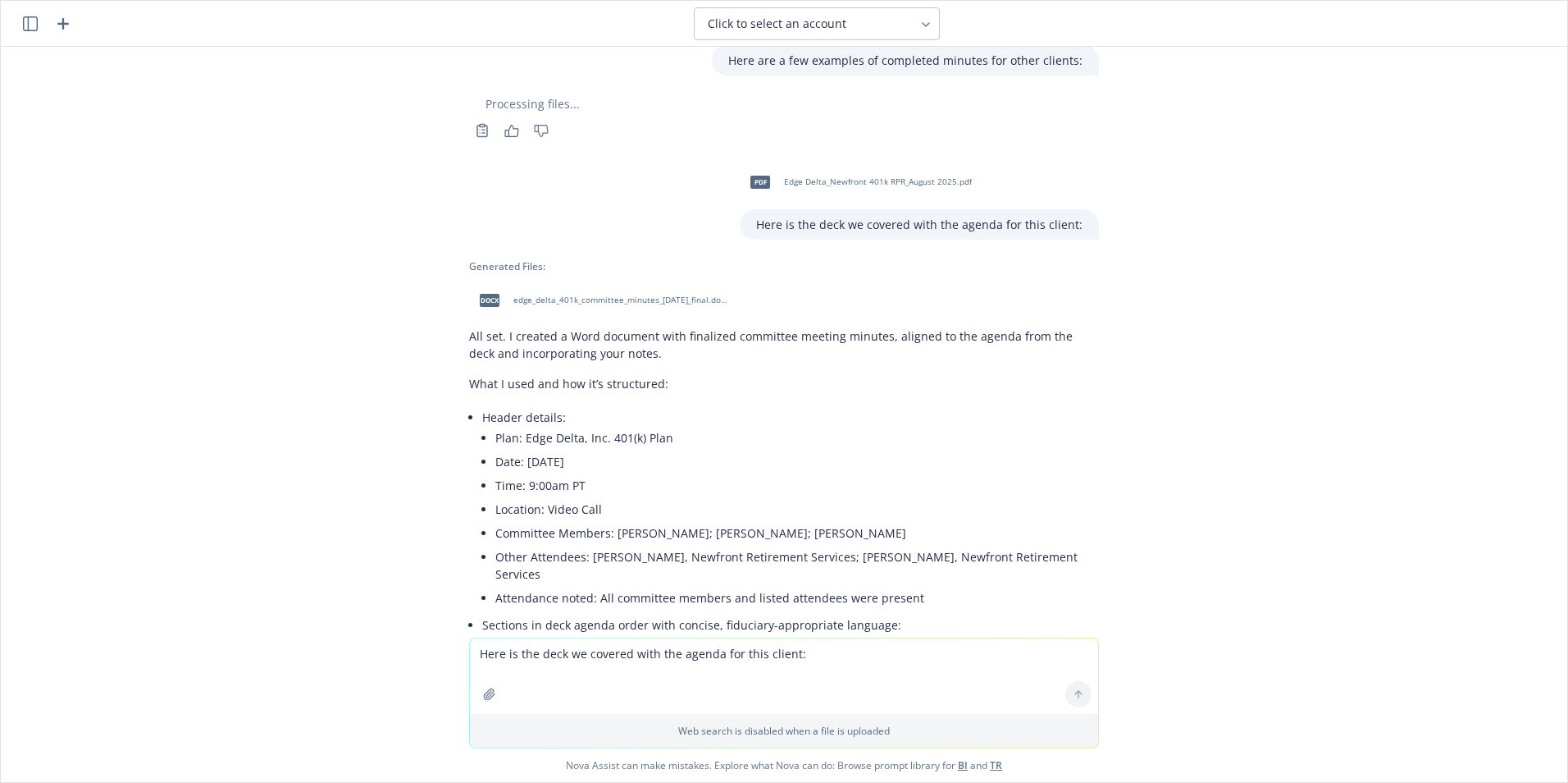
scroll to position [1395, 0]
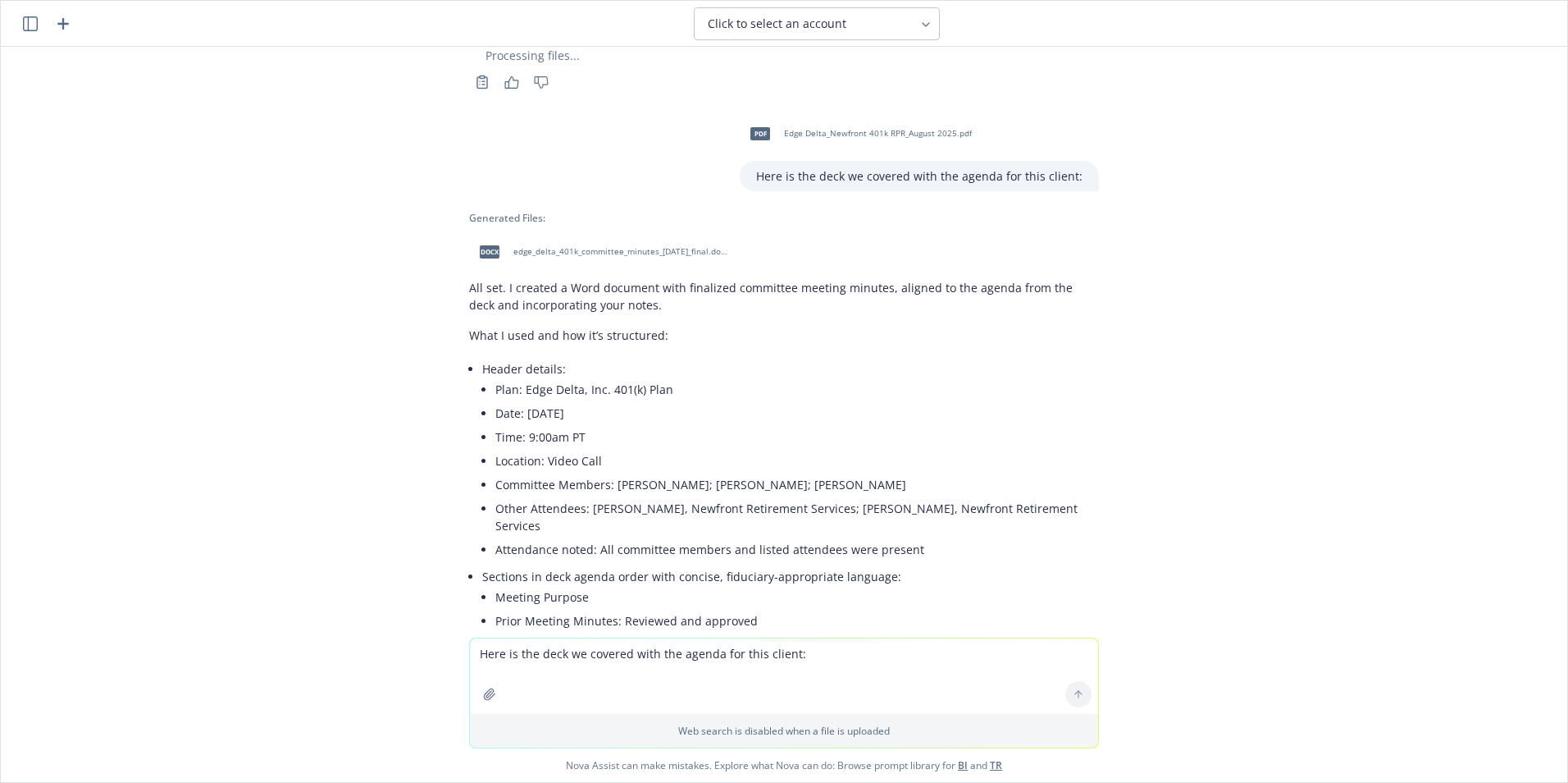
click at [25, 21] on icon "button" at bounding box center [30, 24] width 15 height 15
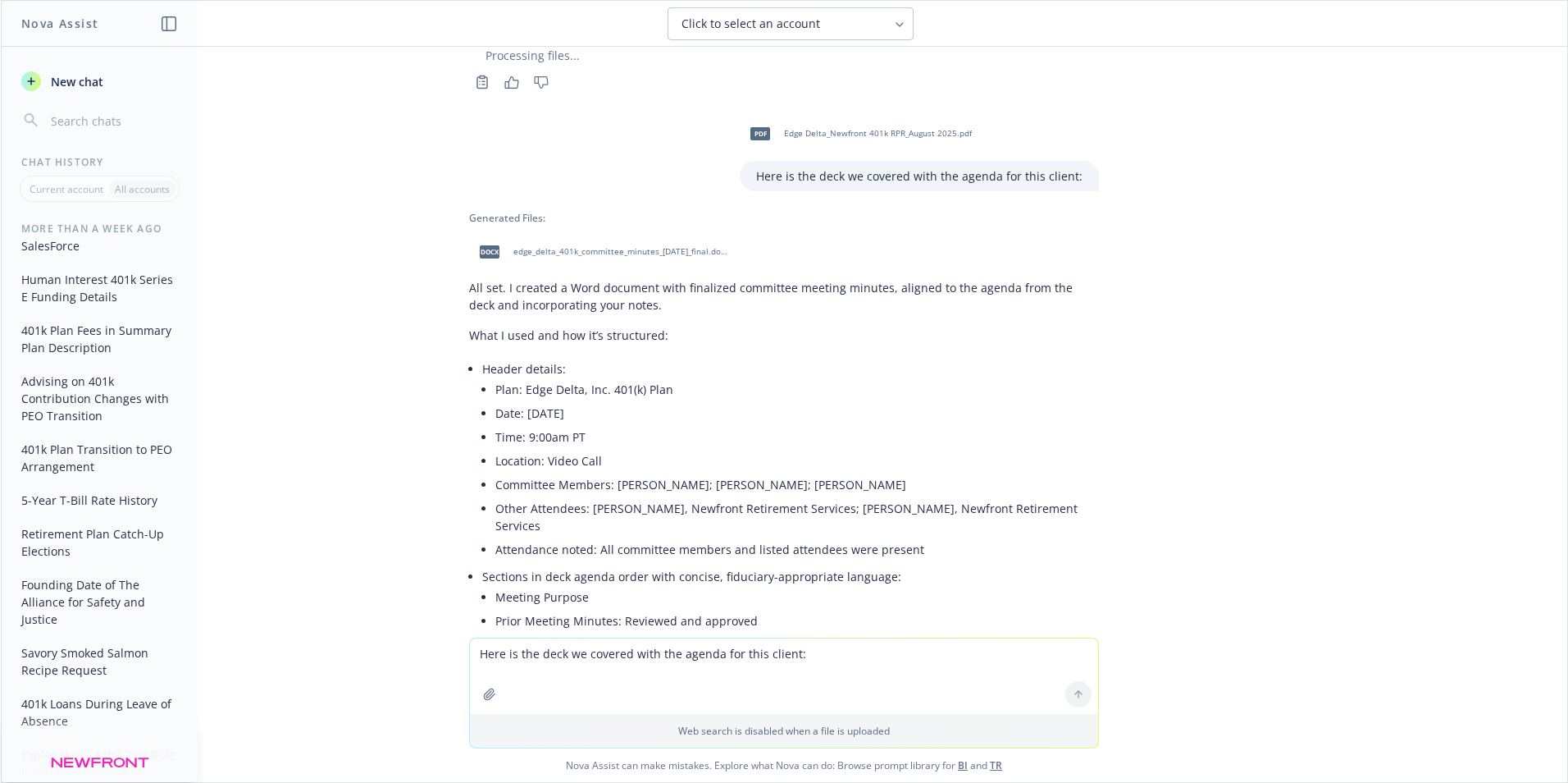
scroll to position [2809, 0]
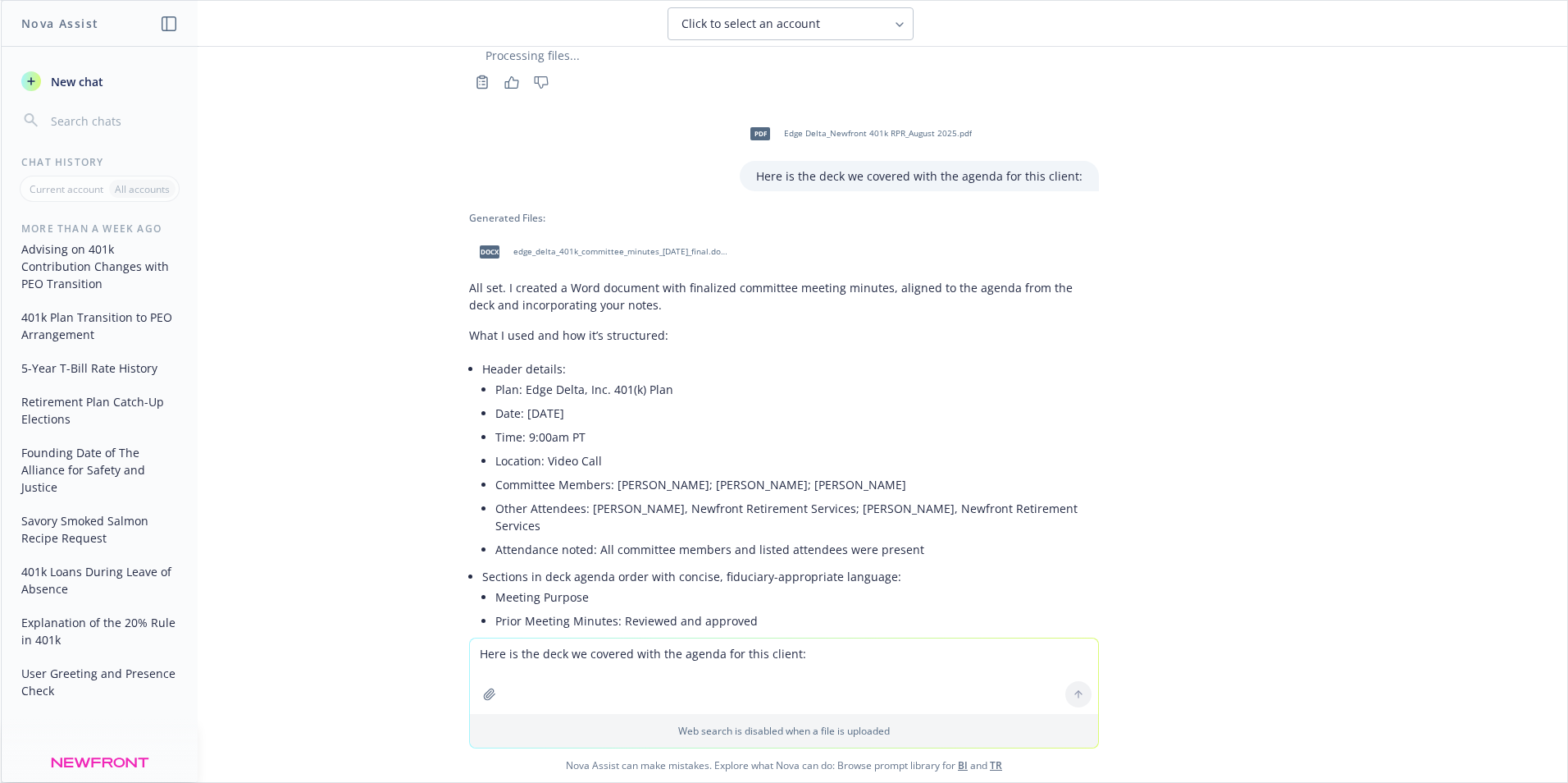
click at [74, 83] on span "New chat" at bounding box center [75, 81] width 56 height 17
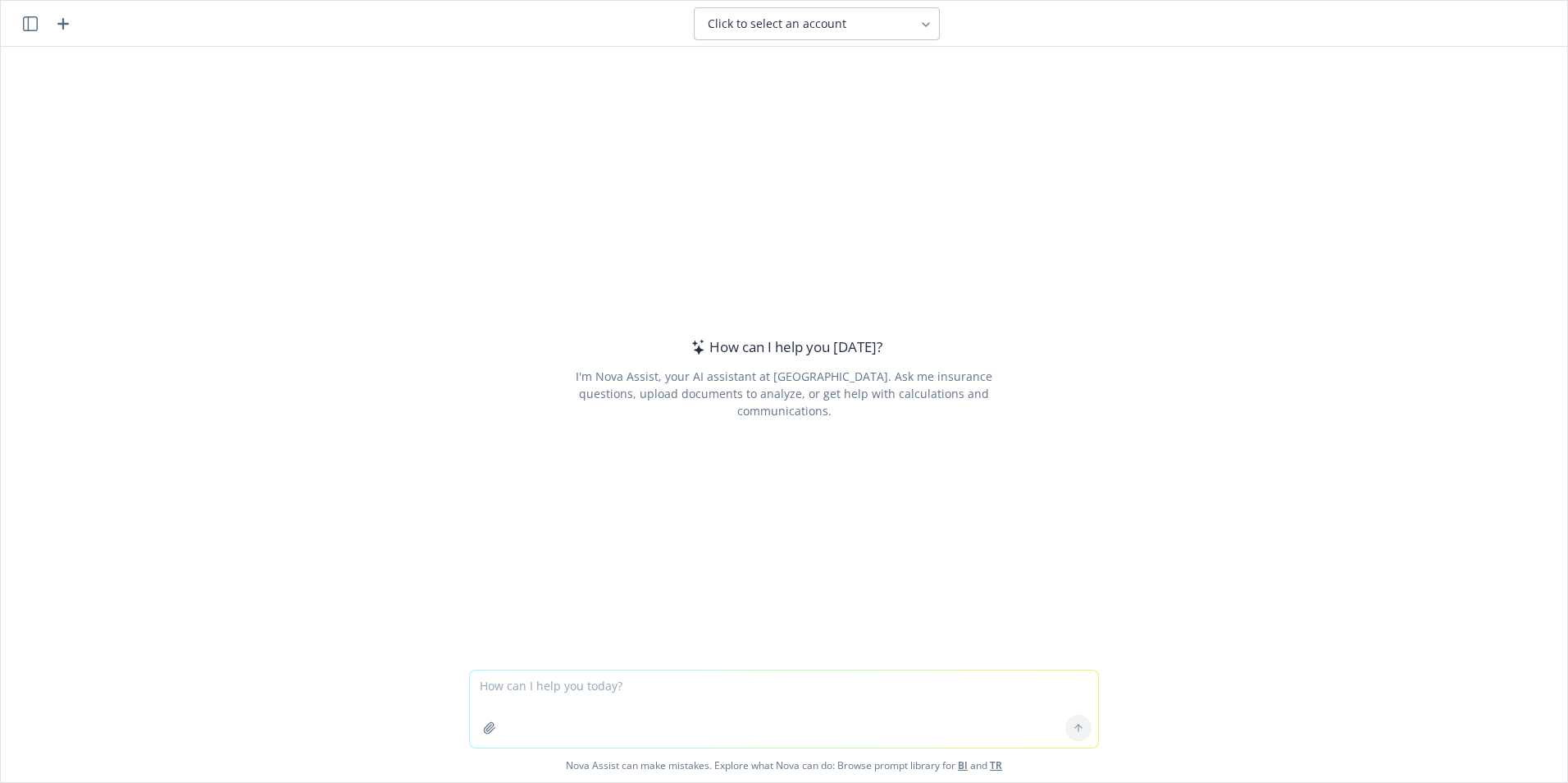
click at [544, 687] on textarea at bounding box center [784, 709] width 628 height 77
type textarea "One of my clients is Edge Delta. Explain to me in simple terms what they do."
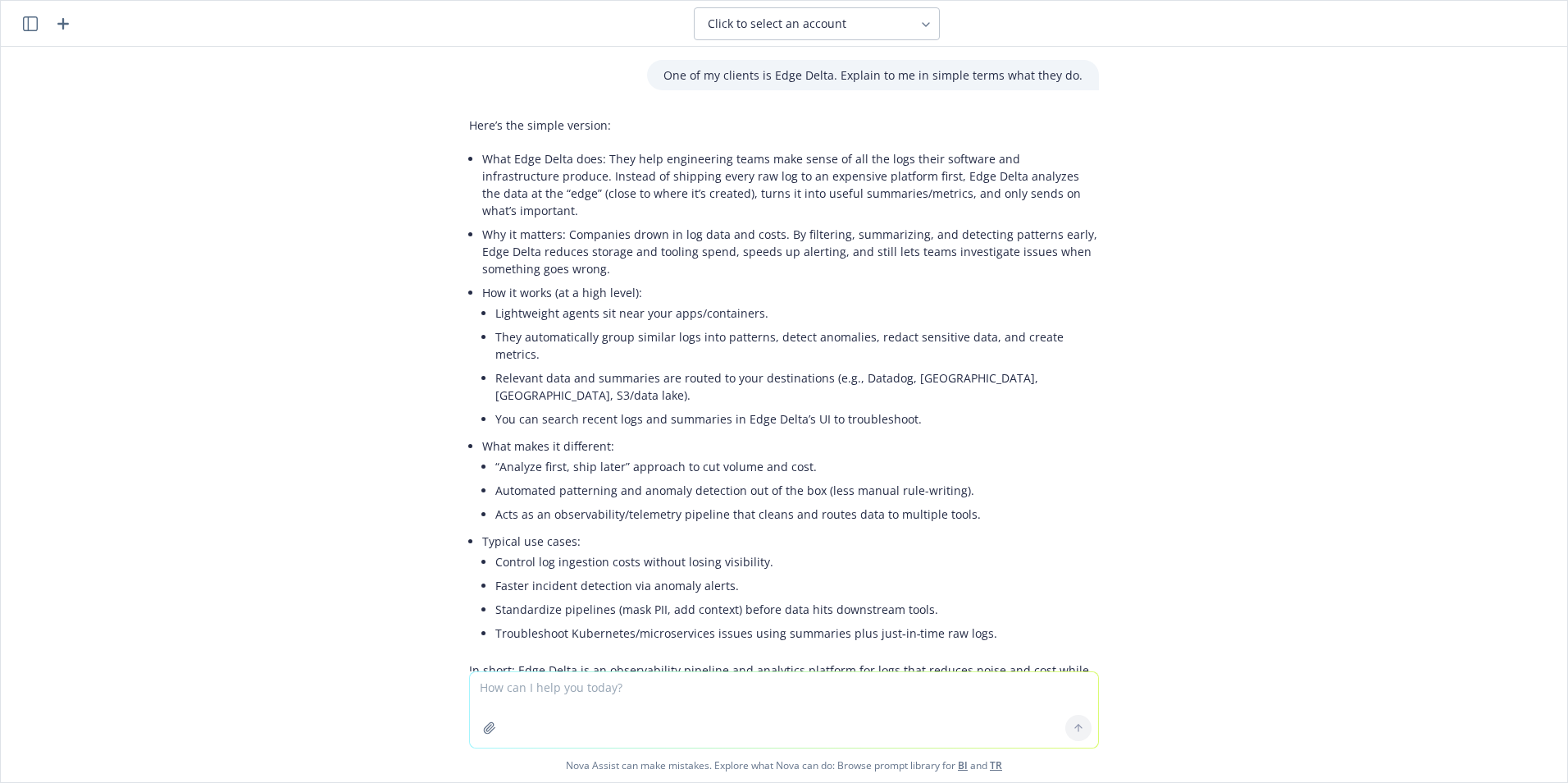
scroll to position [48, 0]
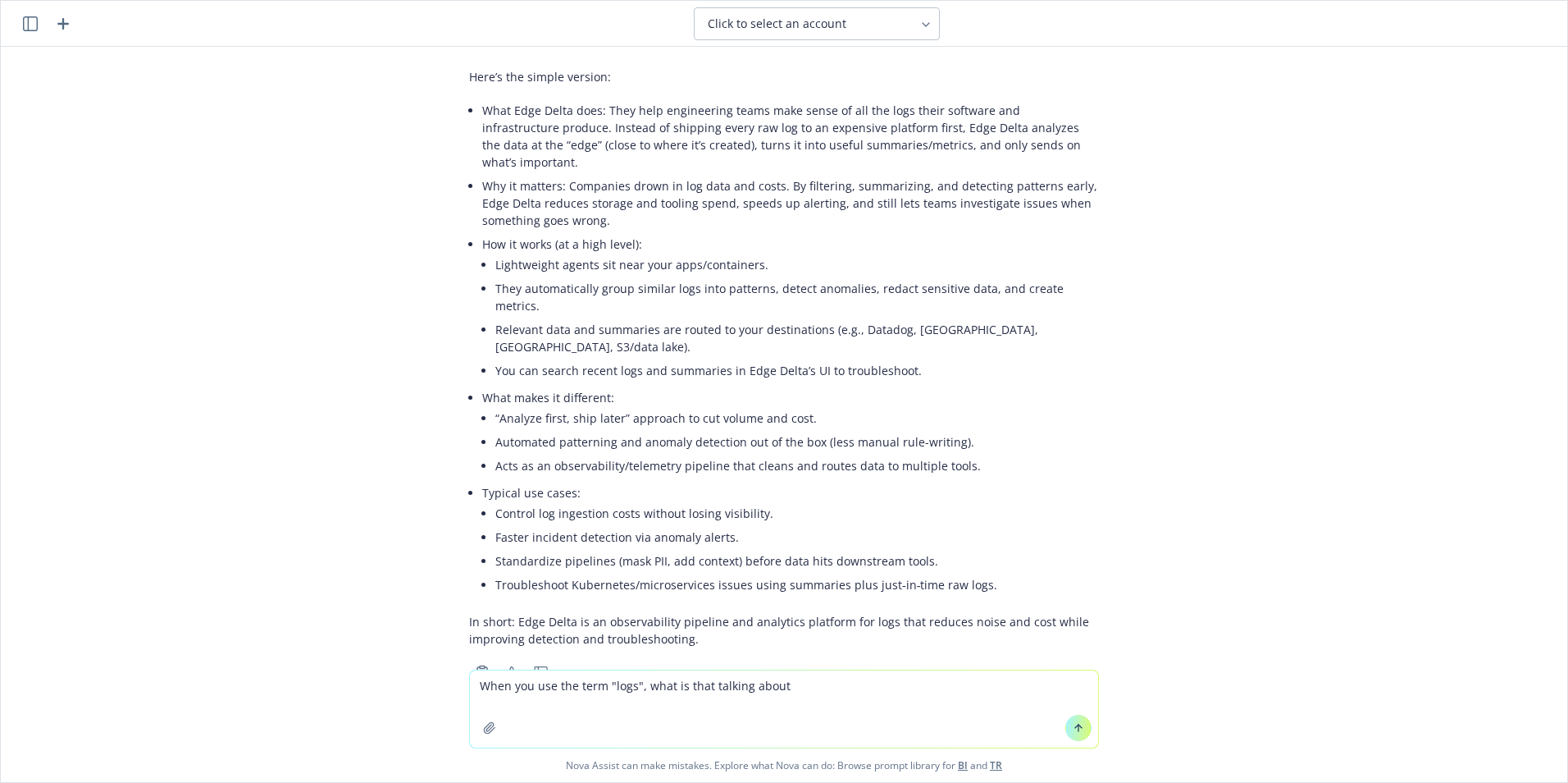
type textarea "When you use the term "logs", what is that talking about?"
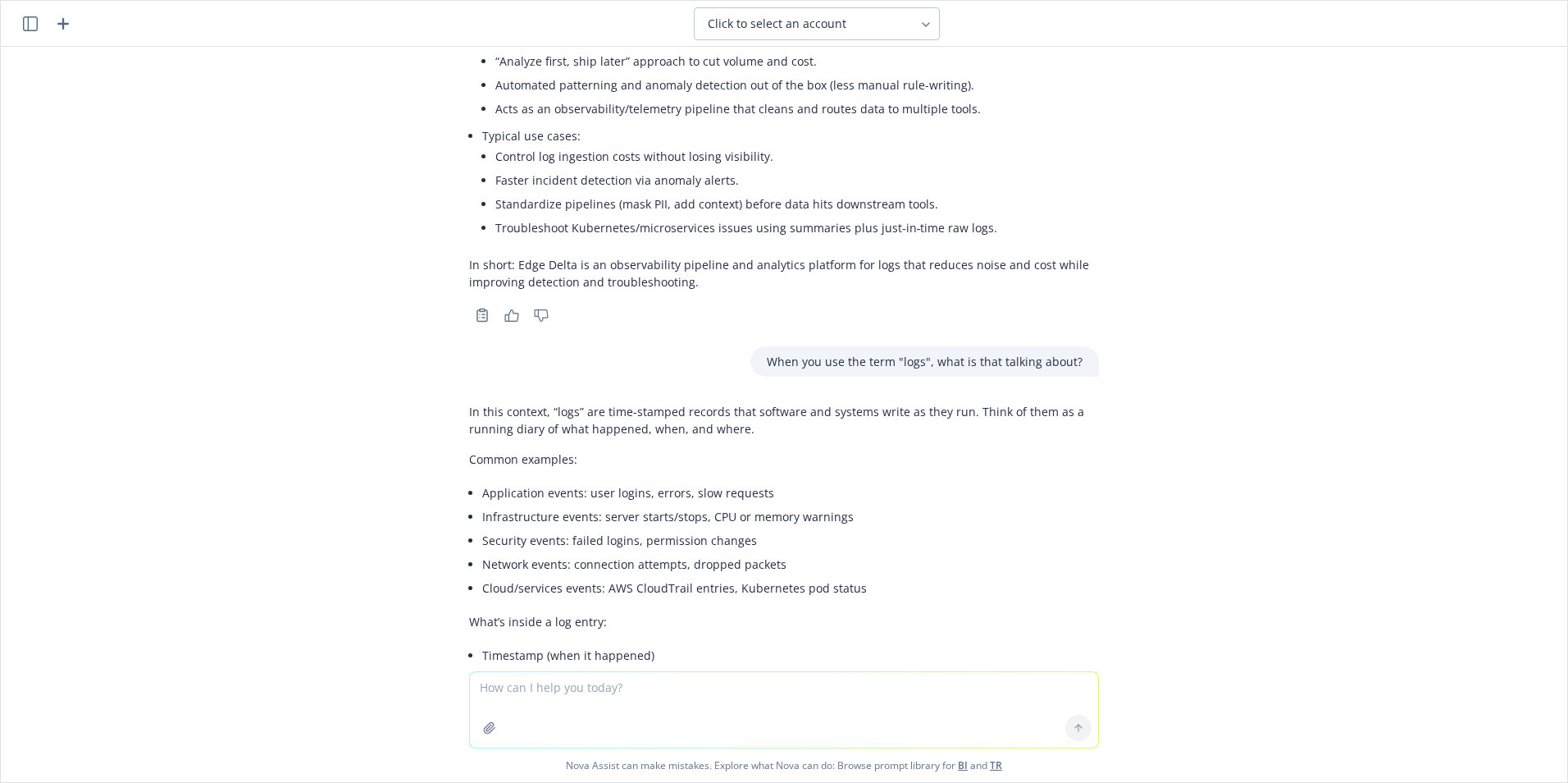
scroll to position [720, 0]
